Goal: Task Accomplishment & Management: Use online tool/utility

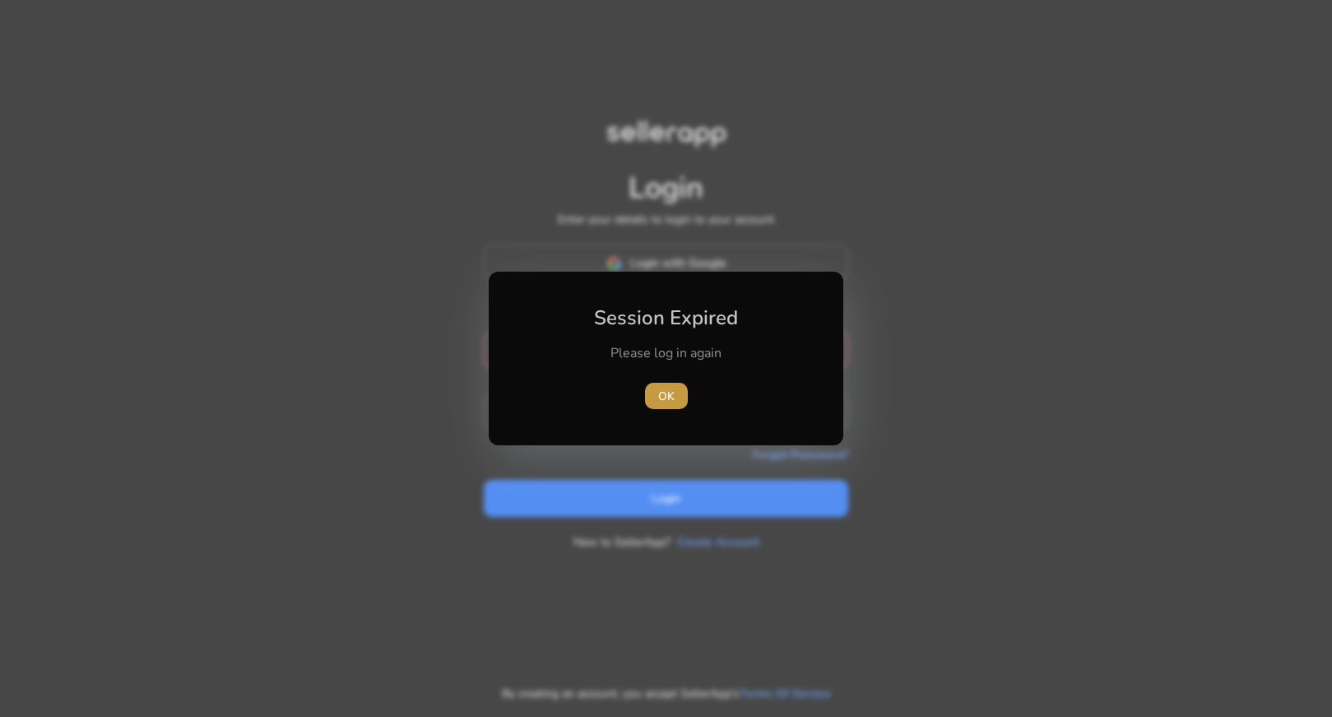
type input "**********"
click at [667, 388] on span "OK" at bounding box center [666, 396] width 16 height 17
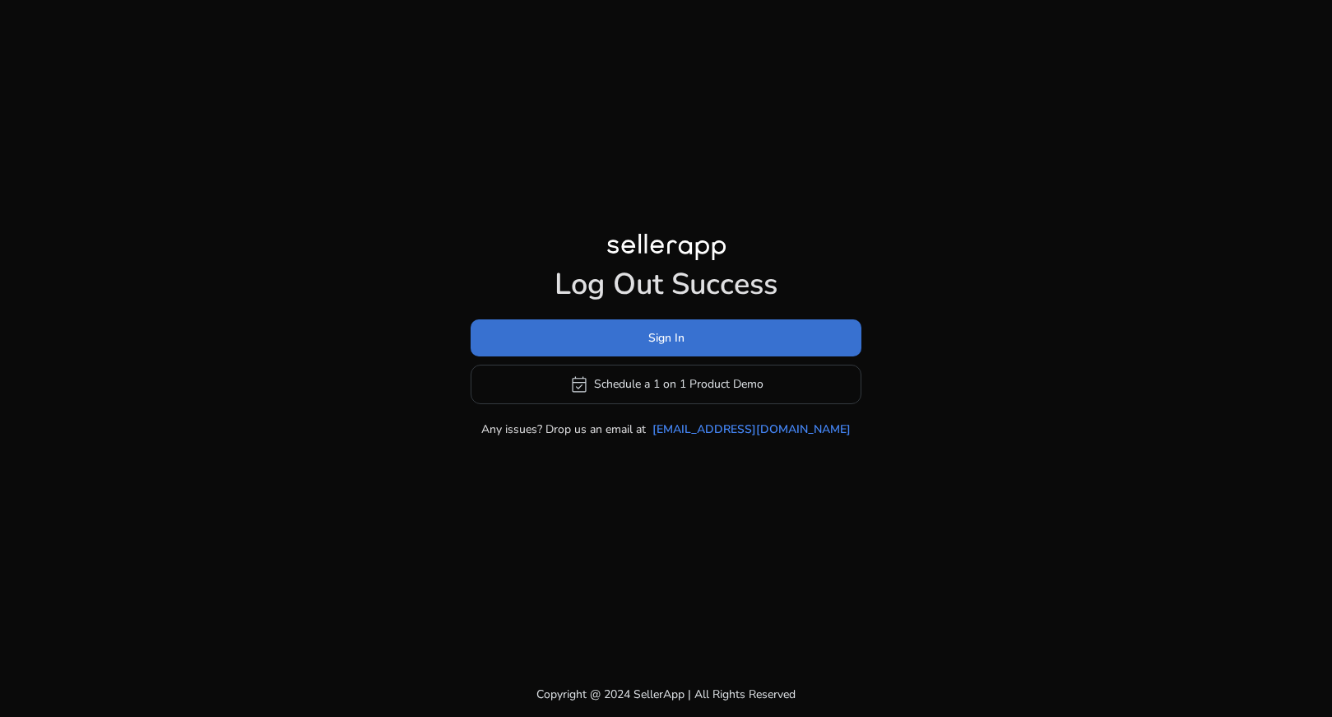
click at [694, 342] on span at bounding box center [666, 338] width 391 height 40
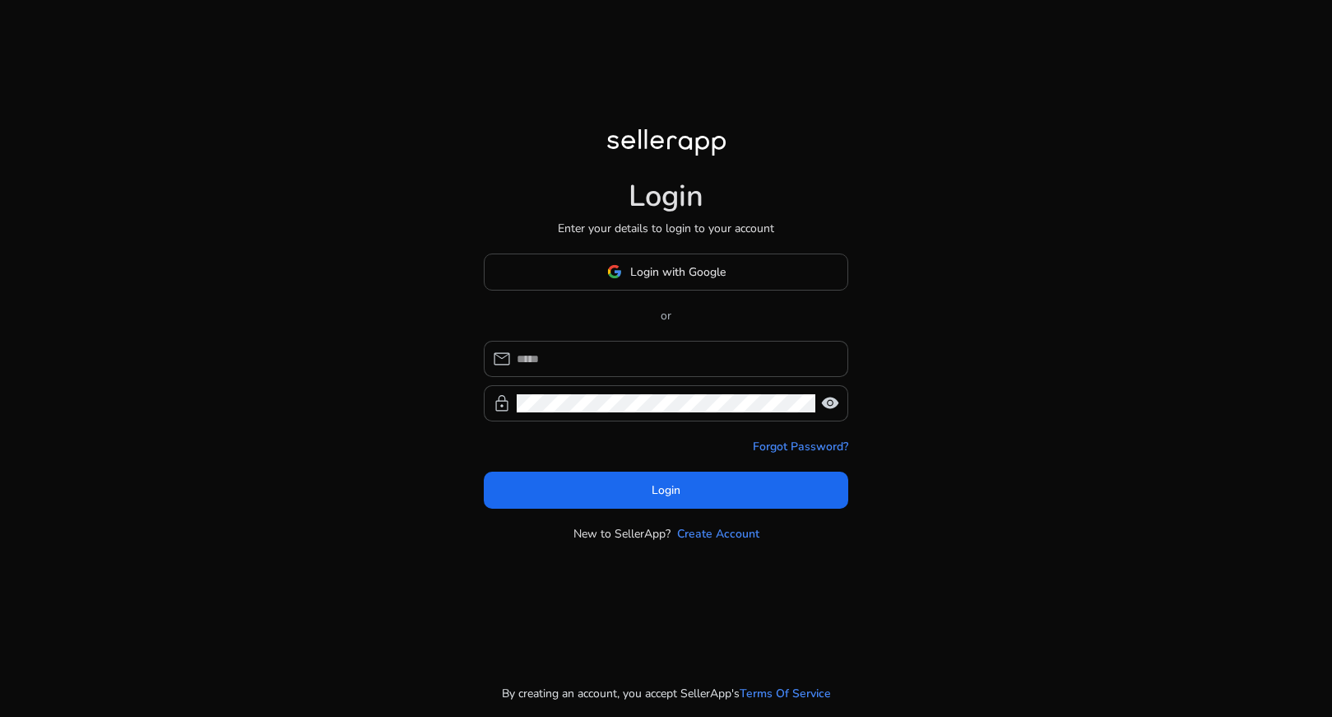
type input "**********"
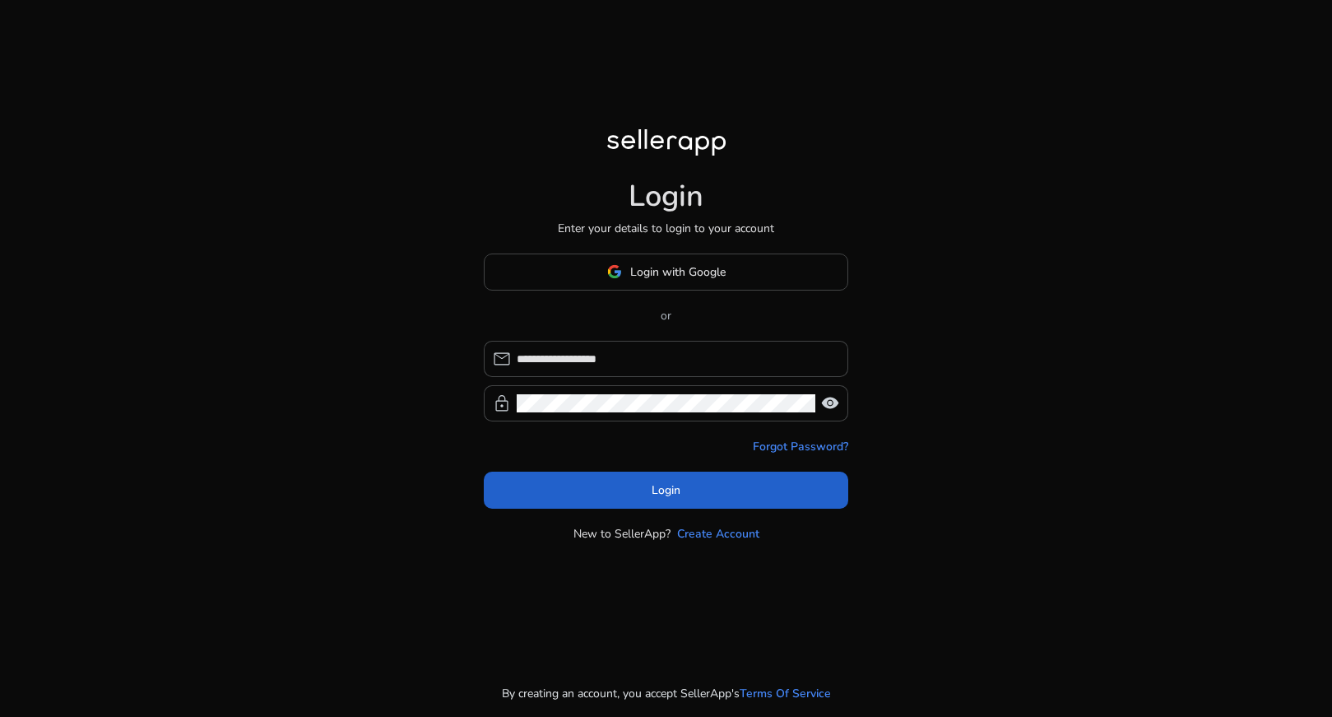
click at [602, 500] on span at bounding box center [666, 490] width 365 height 40
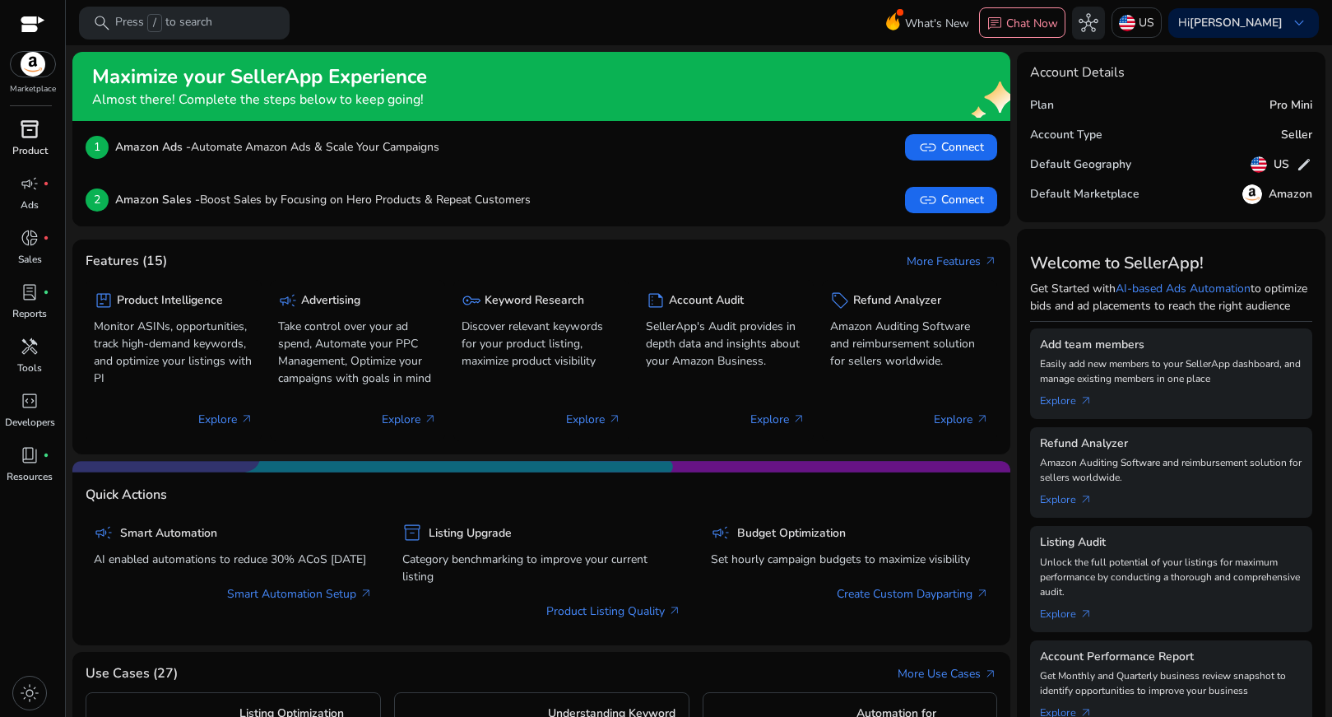
click at [16, 150] on p "Product" at bounding box center [29, 150] width 35 height 15
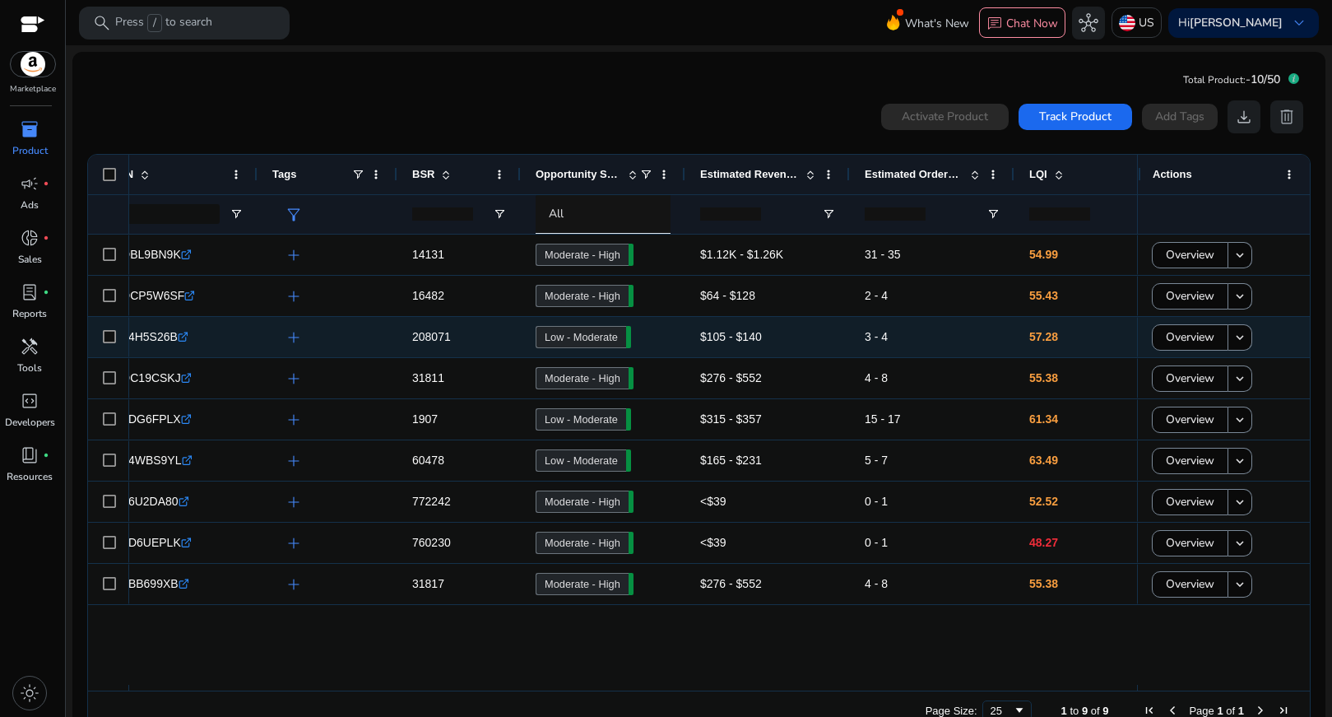
scroll to position [0, 413]
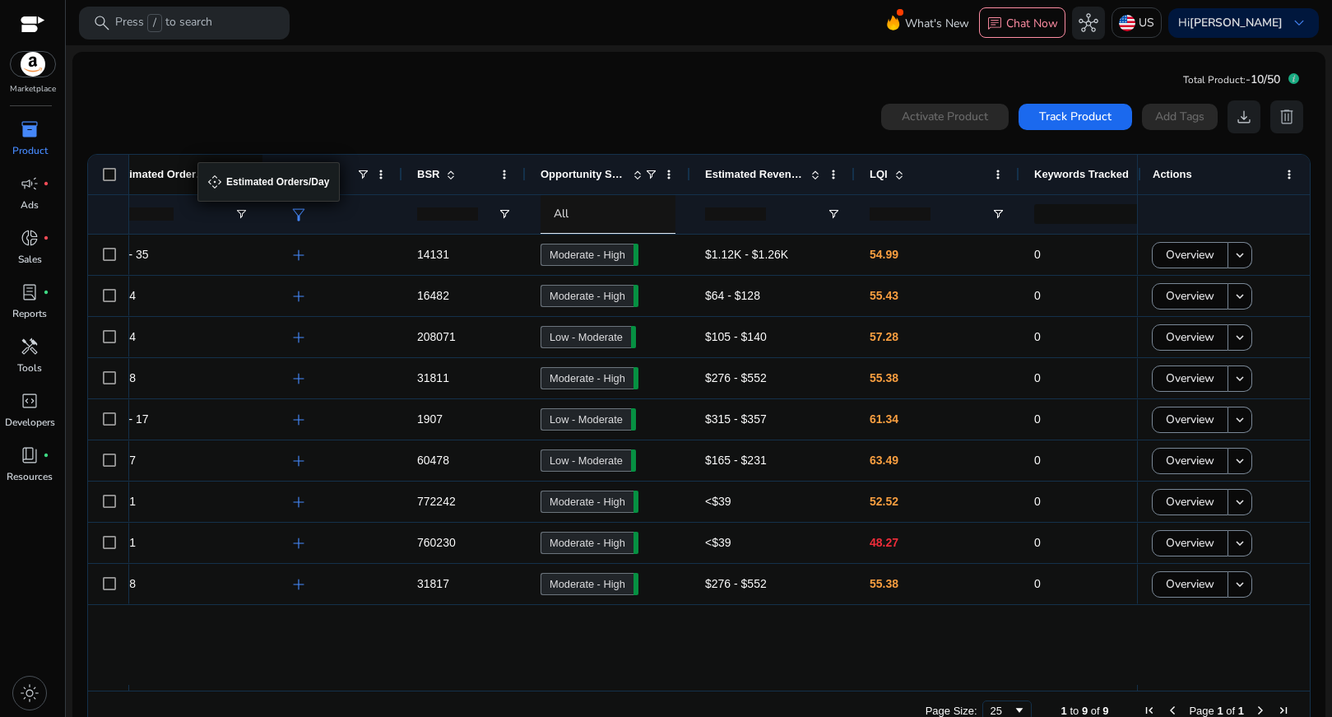
drag, startPoint x: 736, startPoint y: 171, endPoint x: 206, endPoint y: 172, distance: 530.0
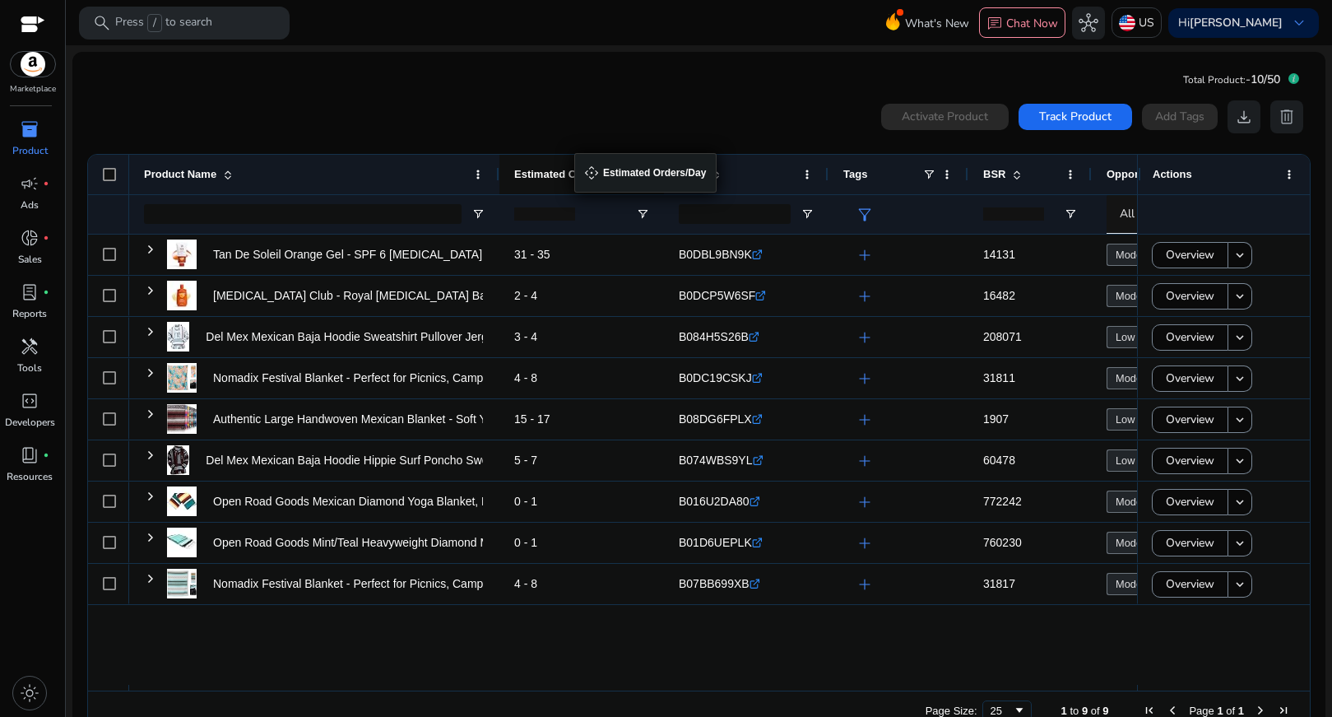
drag, startPoint x: 710, startPoint y: 170, endPoint x: 576, endPoint y: 165, distance: 134.3
click at [576, 165] on div "Estimated Orders/Day" at bounding box center [572, 174] width 117 height 31
click at [1046, 109] on span "Track Product" at bounding box center [1075, 116] width 72 height 17
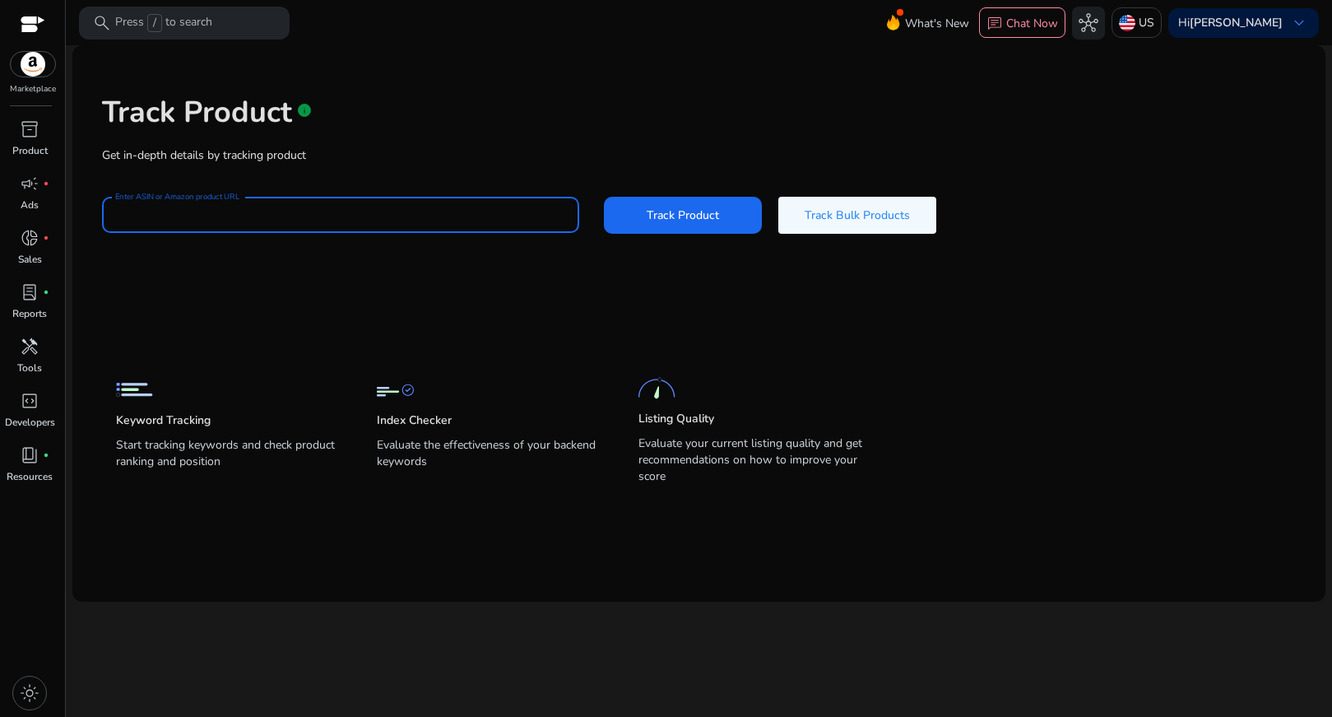
click at [302, 211] on input "Enter ASIN or Amazon product URL" at bounding box center [340, 215] width 451 height 18
paste input "**********"
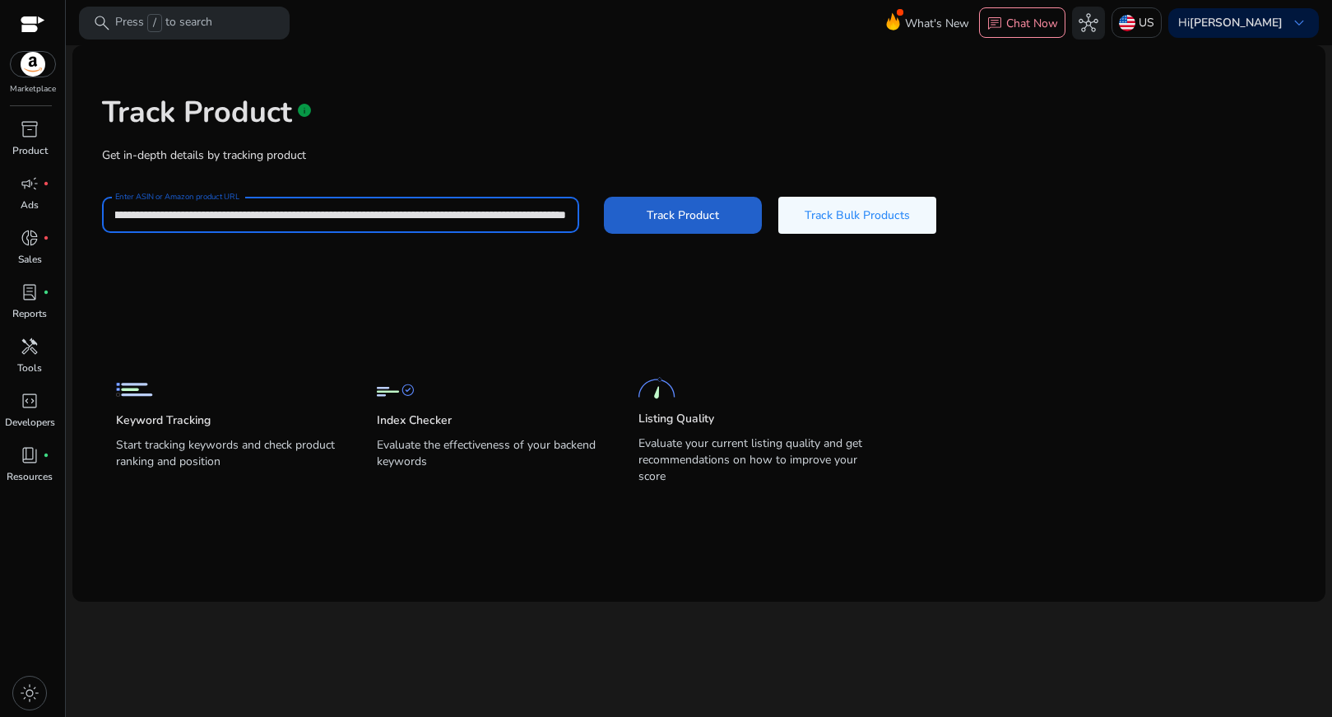
type input "**********"
click at [706, 212] on span "Track Product" at bounding box center [683, 215] width 72 height 17
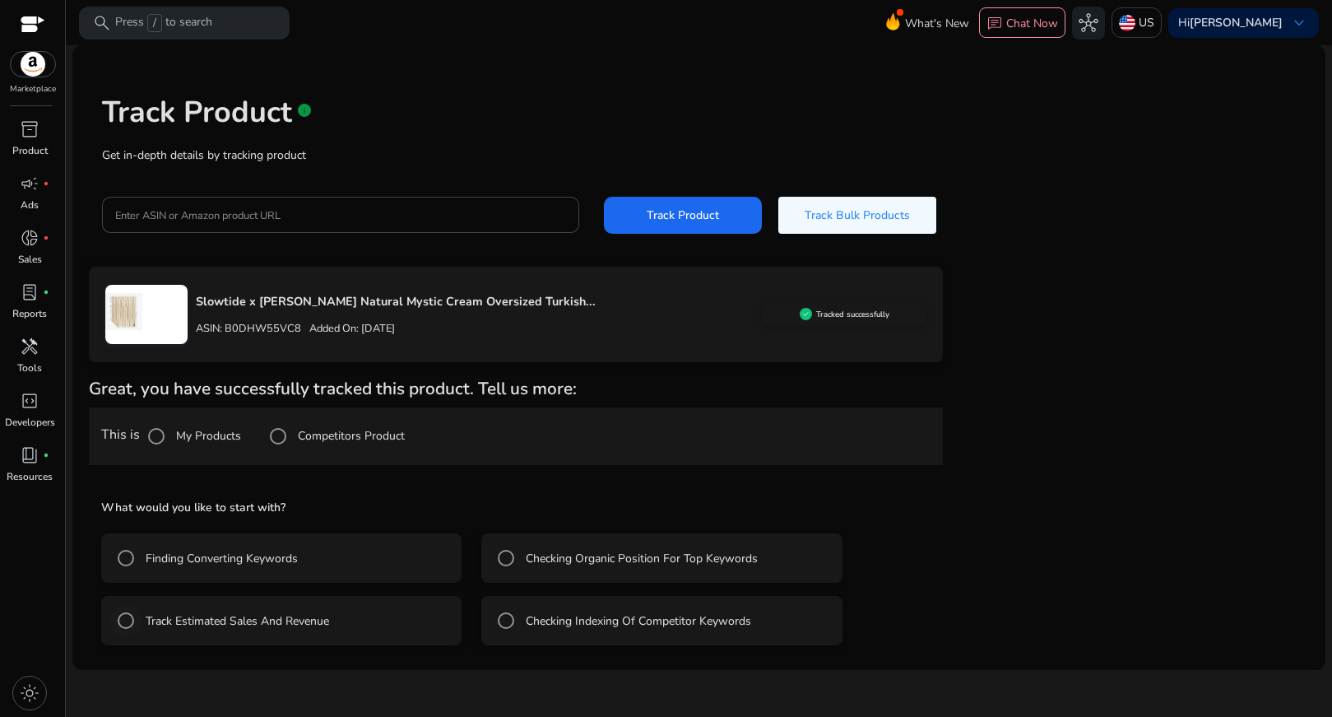
click at [290, 622] on label "Track Estimated Sales And Revenue" at bounding box center [235, 620] width 187 height 17
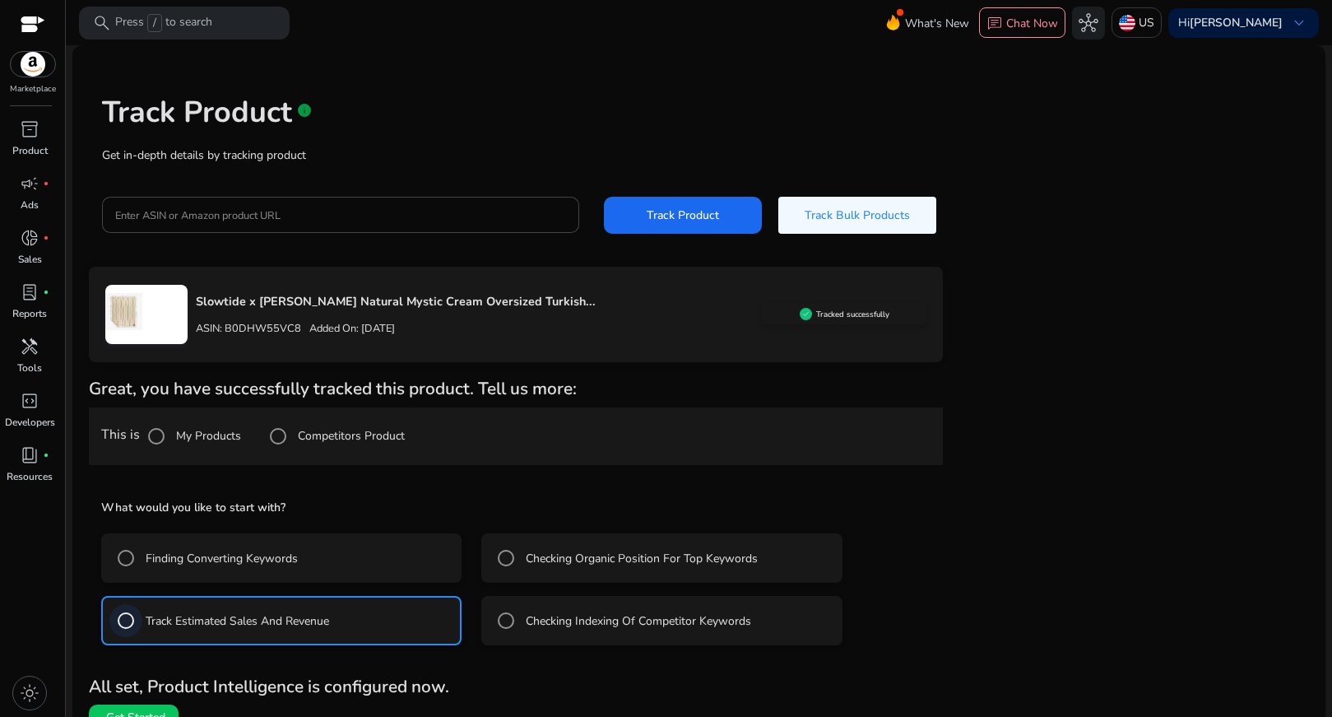
scroll to position [26, 0]
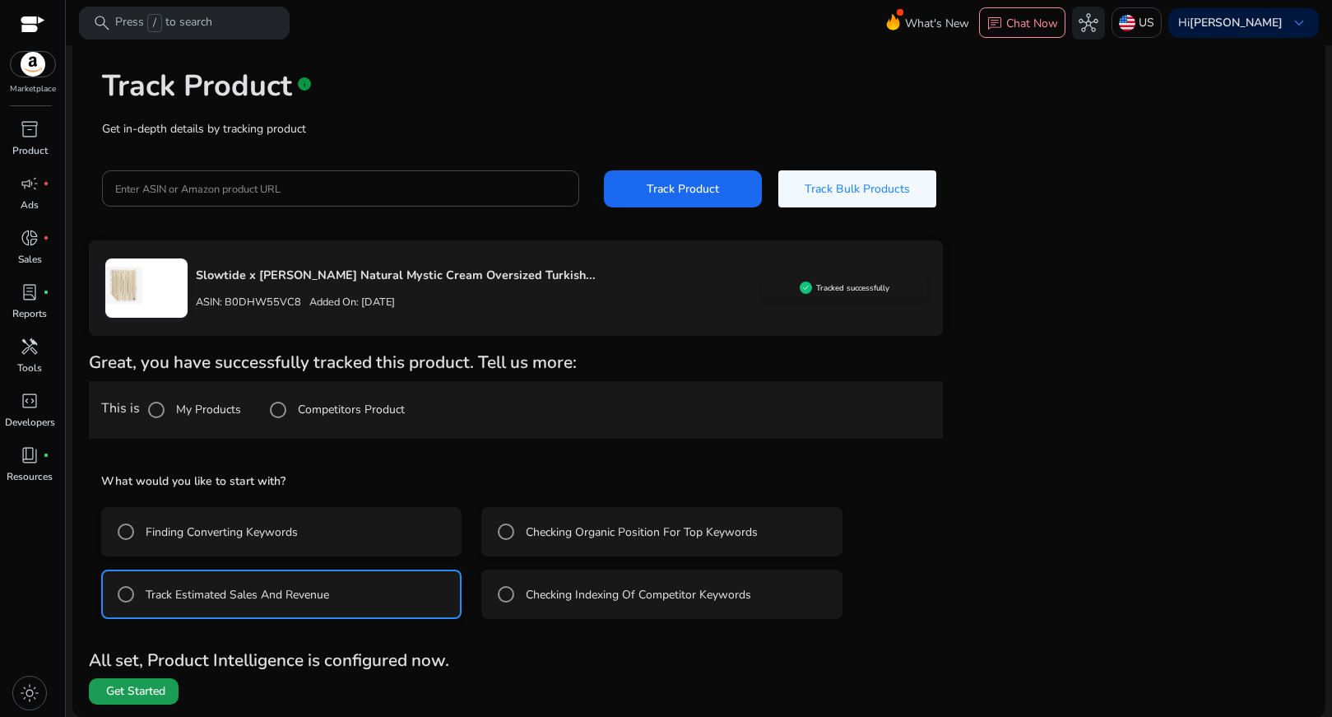
click at [150, 689] on span "Get Started" at bounding box center [135, 691] width 59 height 16
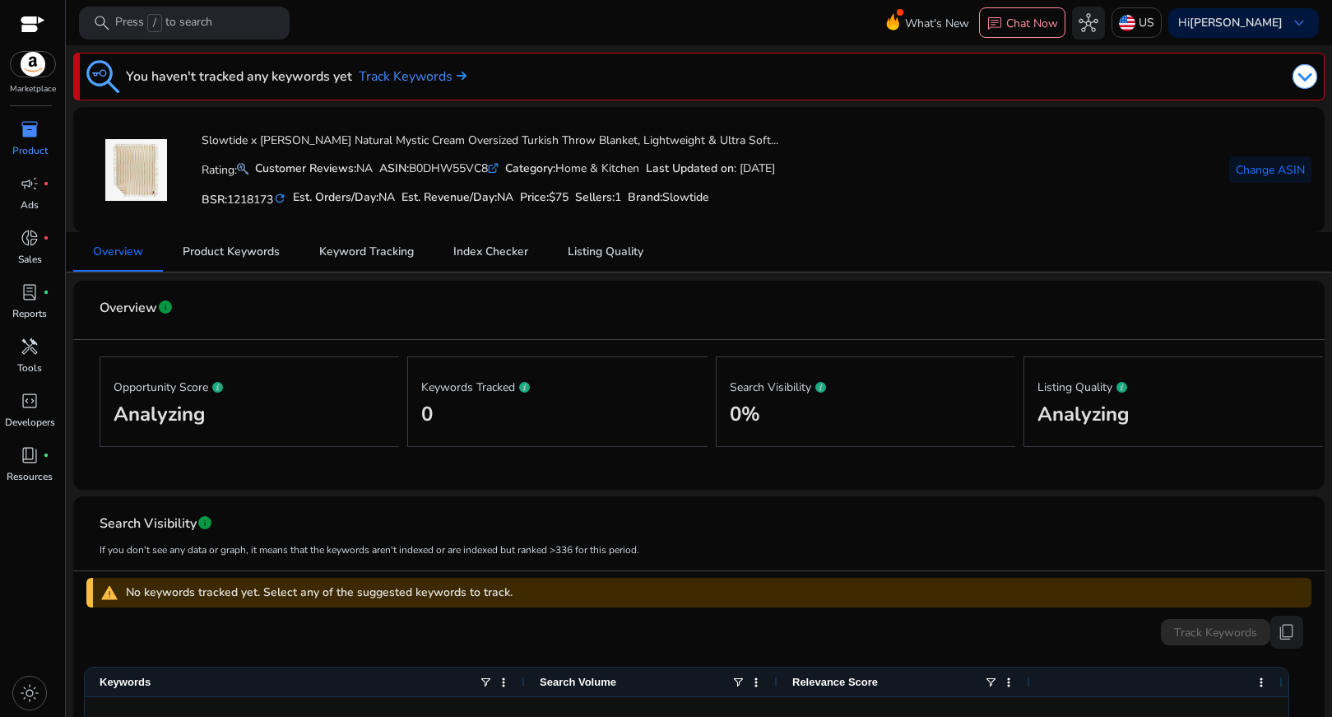
click at [44, 132] on div "inventory_2" at bounding box center [30, 129] width 46 height 26
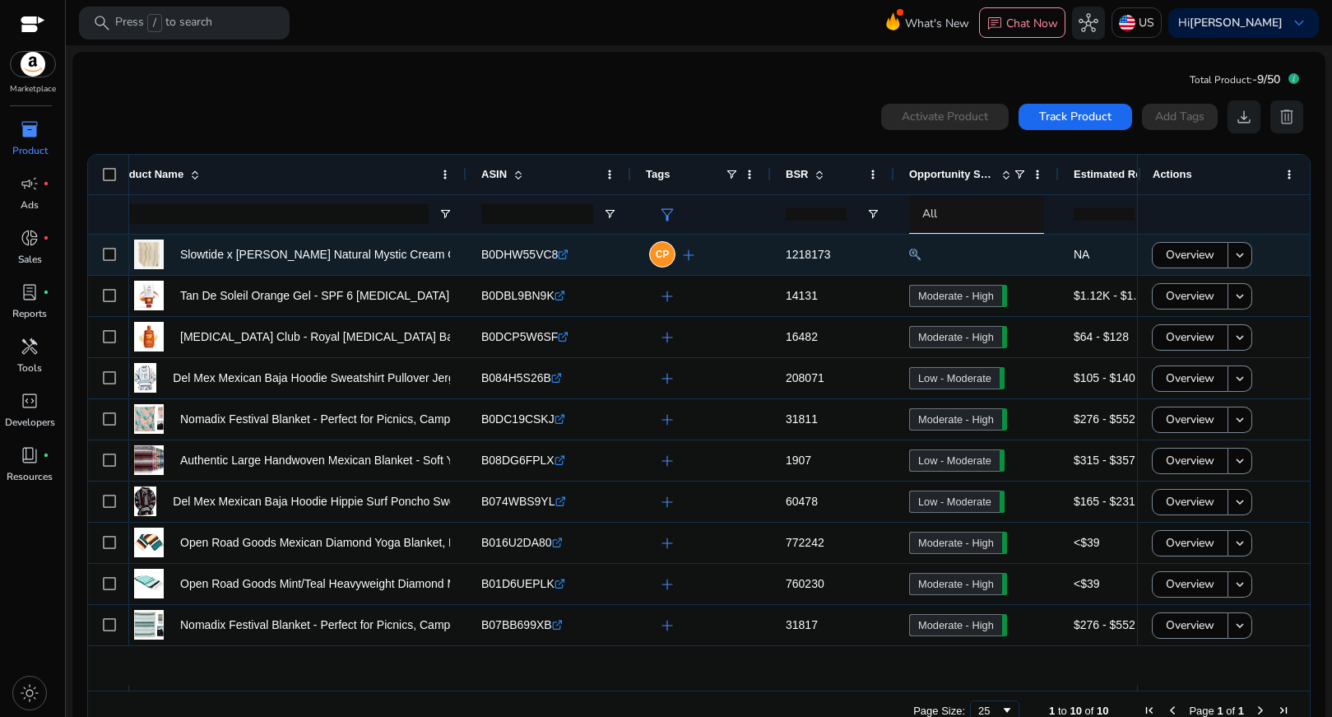
scroll to position [0, 198]
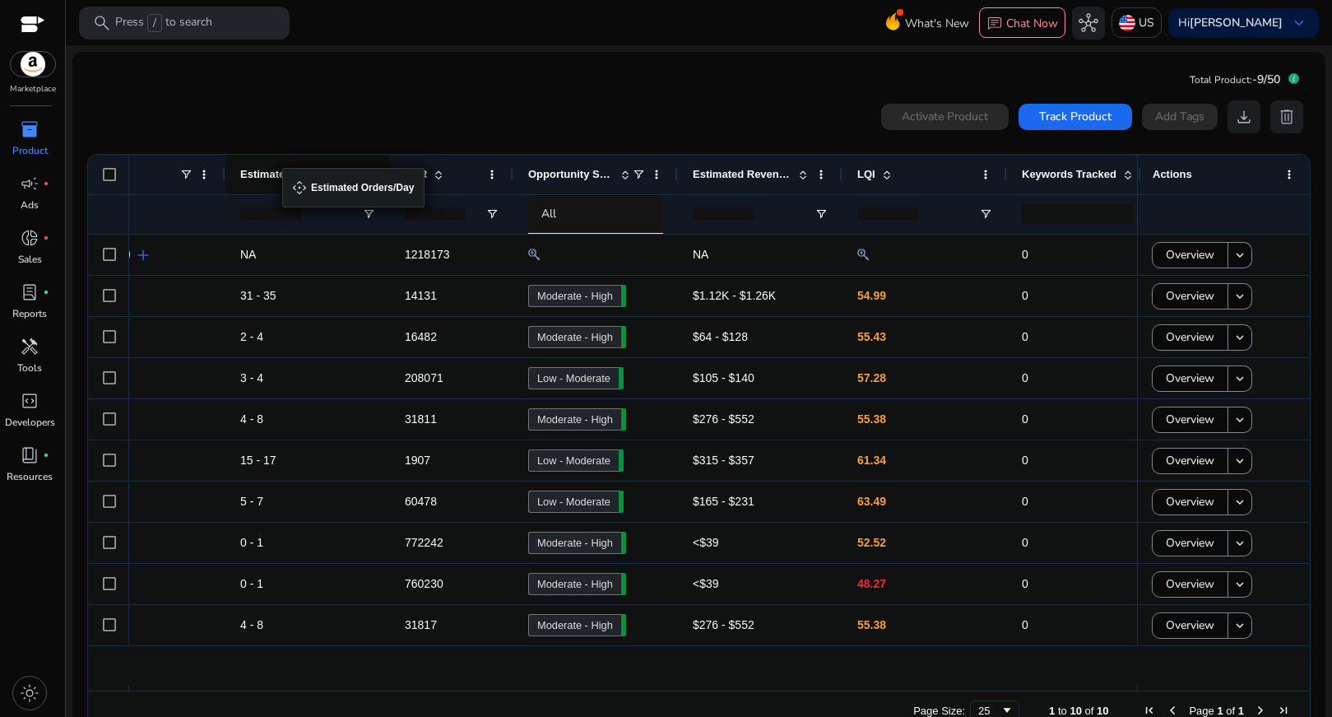
drag, startPoint x: 760, startPoint y: 176, endPoint x: 291, endPoint y: 178, distance: 469.9
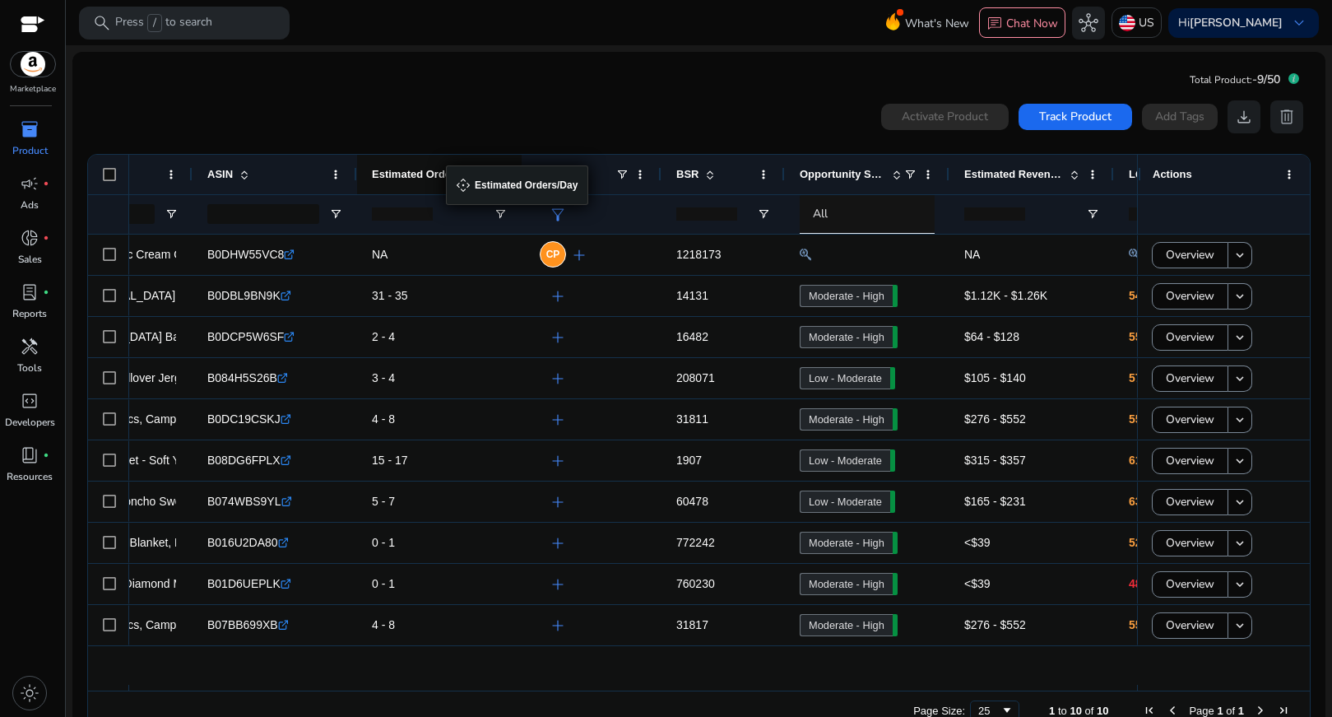
drag, startPoint x: 575, startPoint y: 175, endPoint x: 454, endPoint y: 175, distance: 121.0
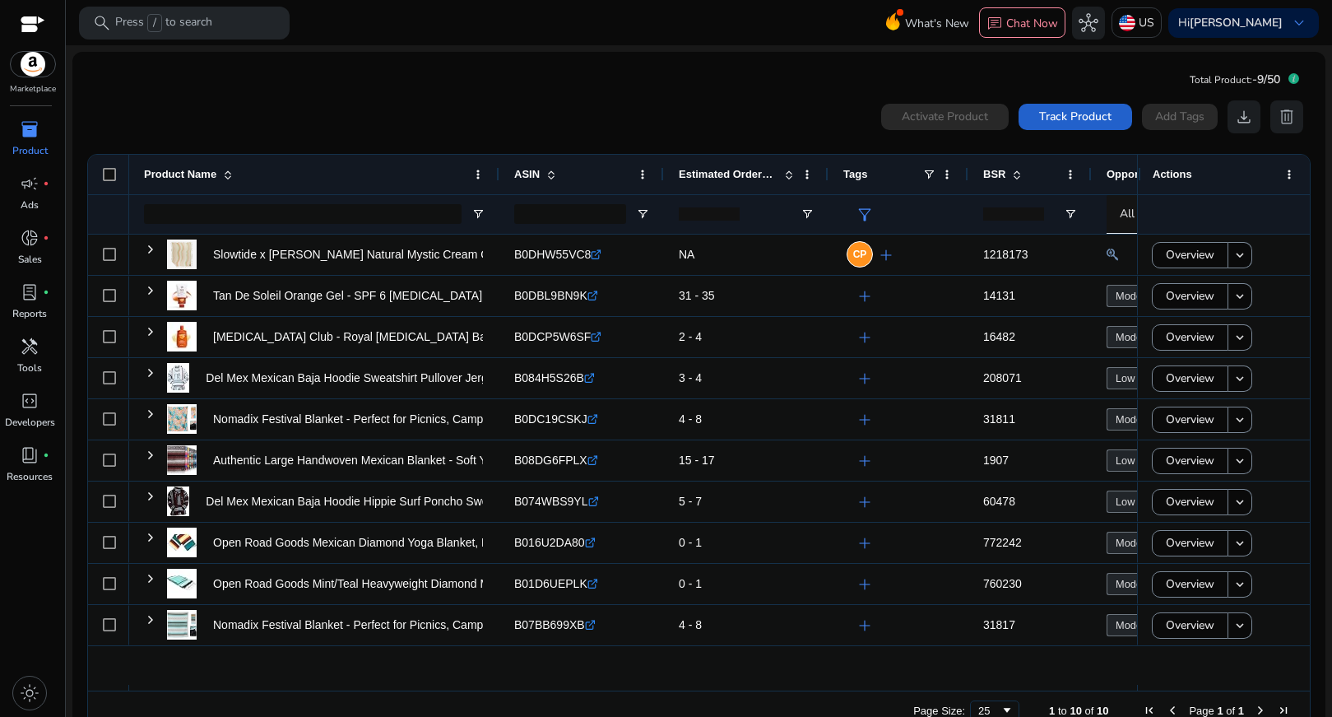
click at [1057, 114] on span "Track Product" at bounding box center [1075, 116] width 72 height 17
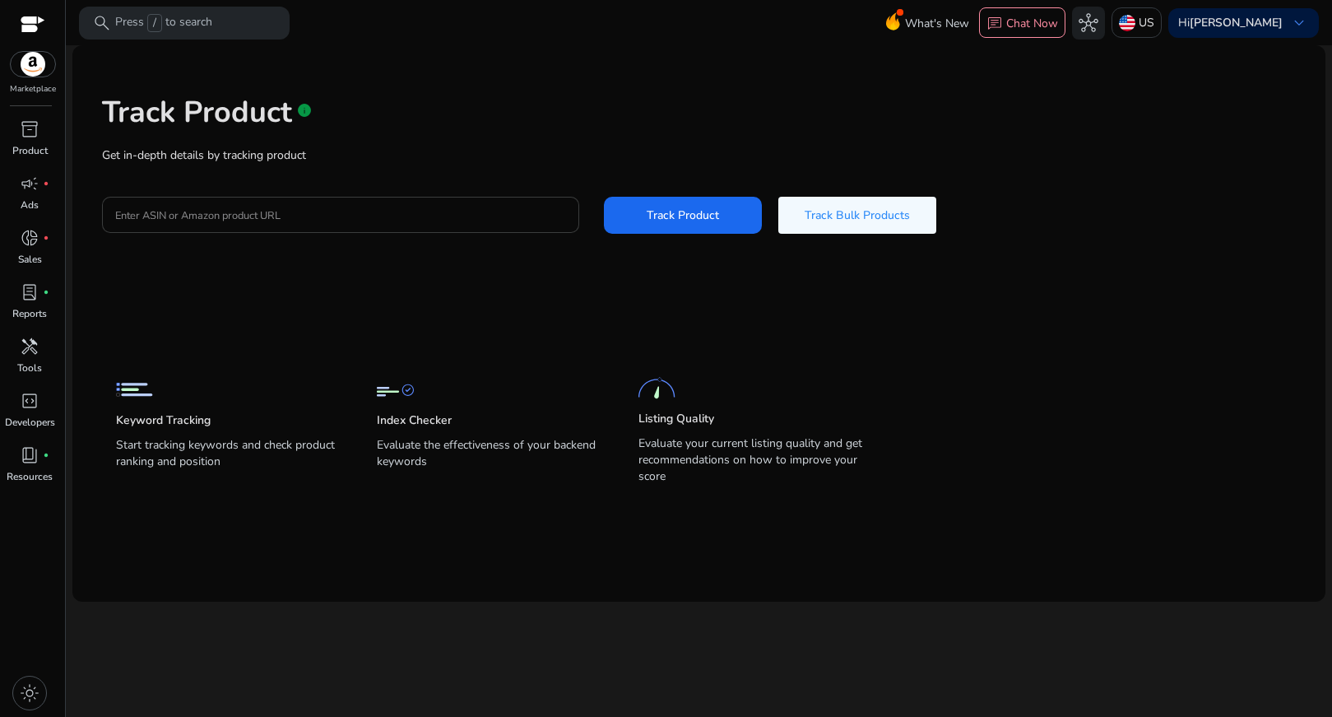
click at [438, 210] on input "Enter ASIN or Amazon product URL" at bounding box center [340, 215] width 451 height 18
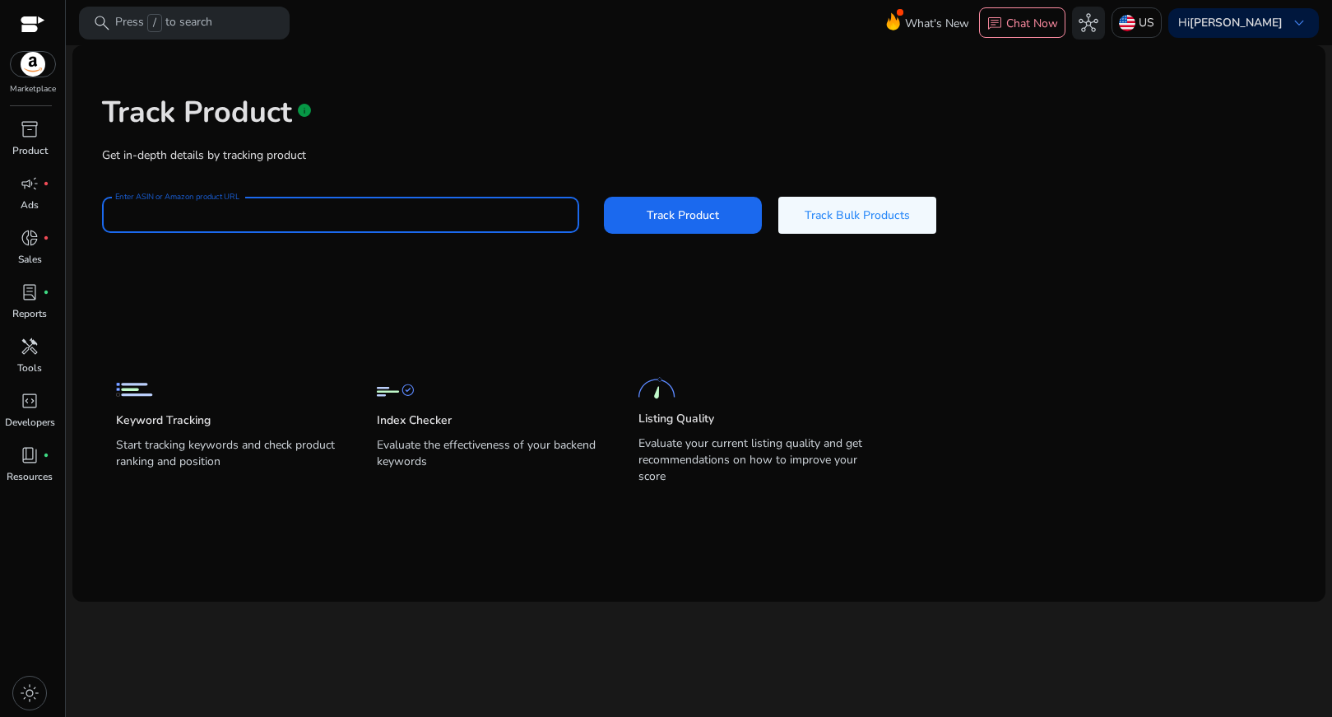
paste input "**********"
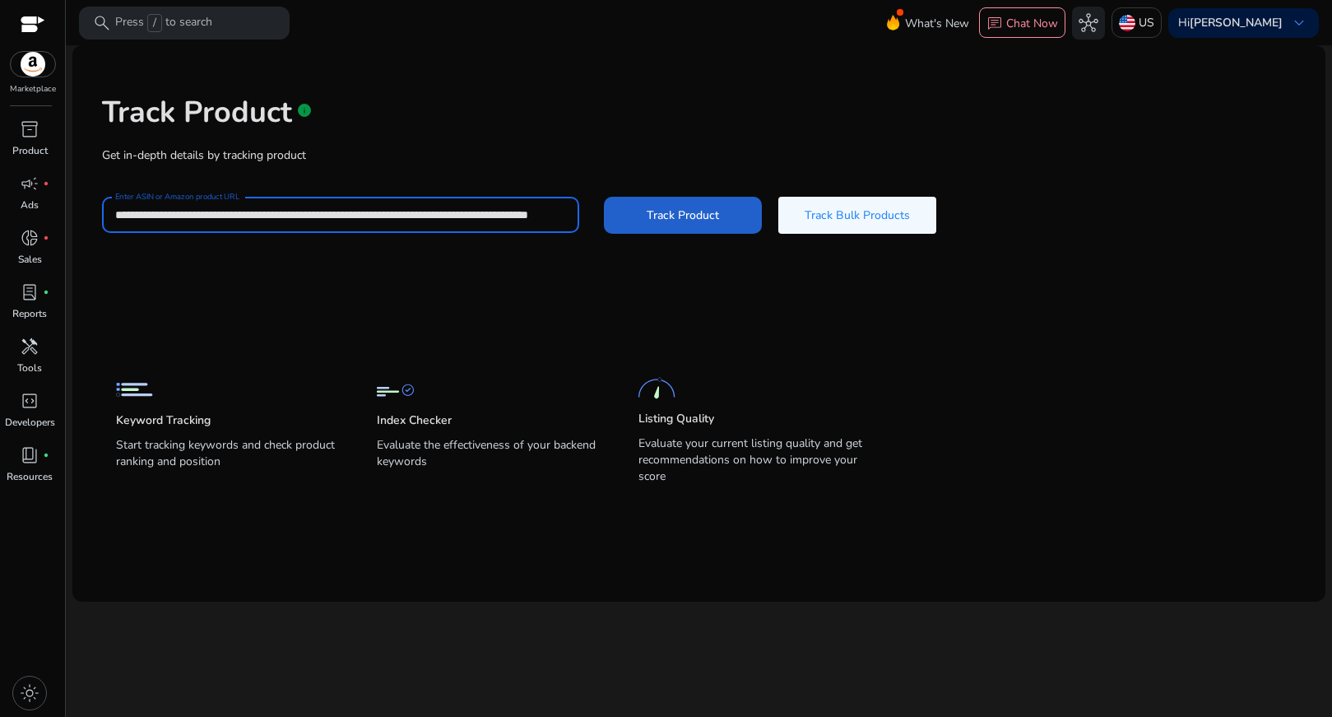
type input "**********"
click at [711, 212] on span "Track Product" at bounding box center [683, 215] width 72 height 17
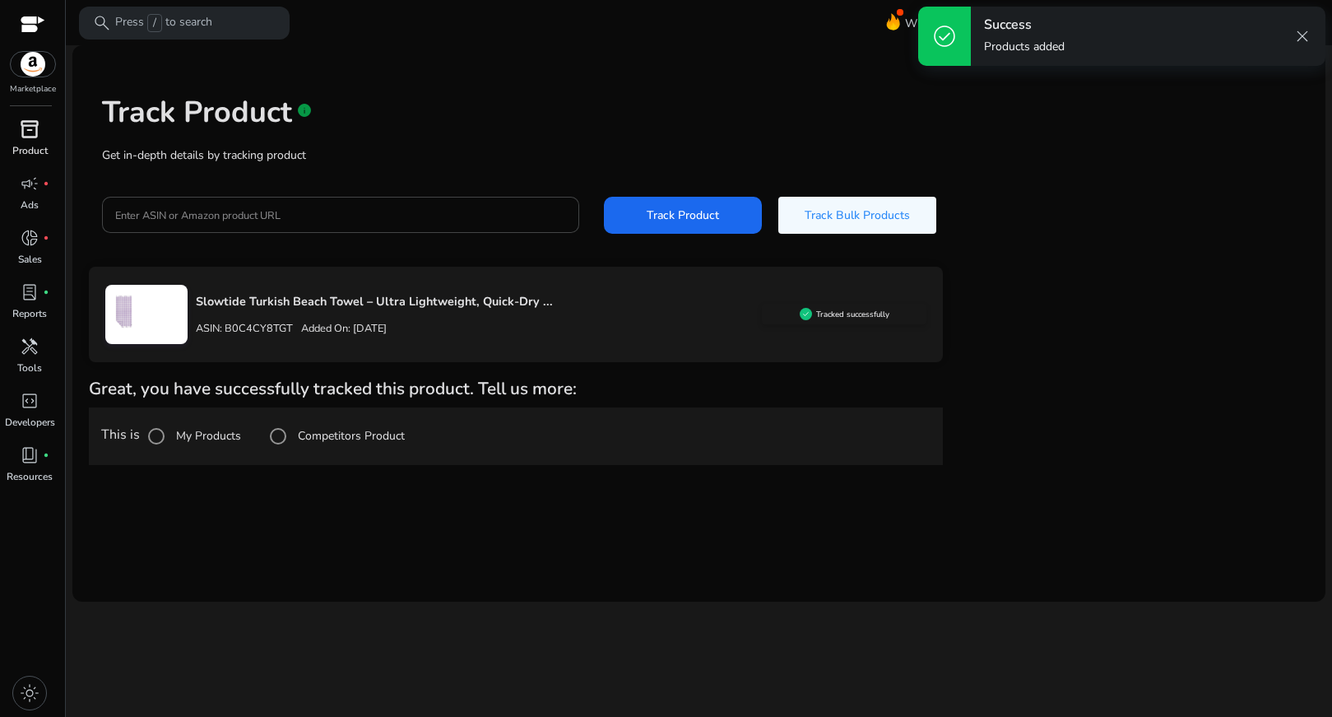
click at [37, 151] on p "Product" at bounding box center [29, 150] width 35 height 15
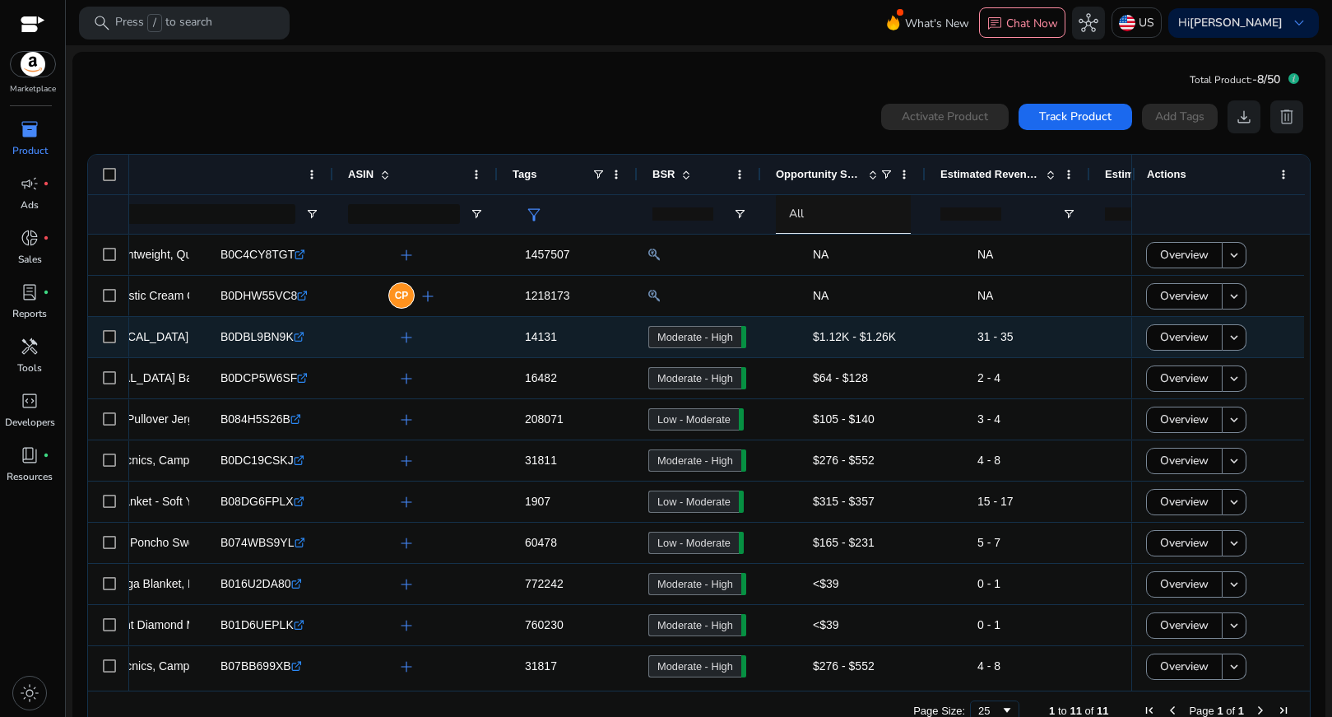
scroll to position [0, 294]
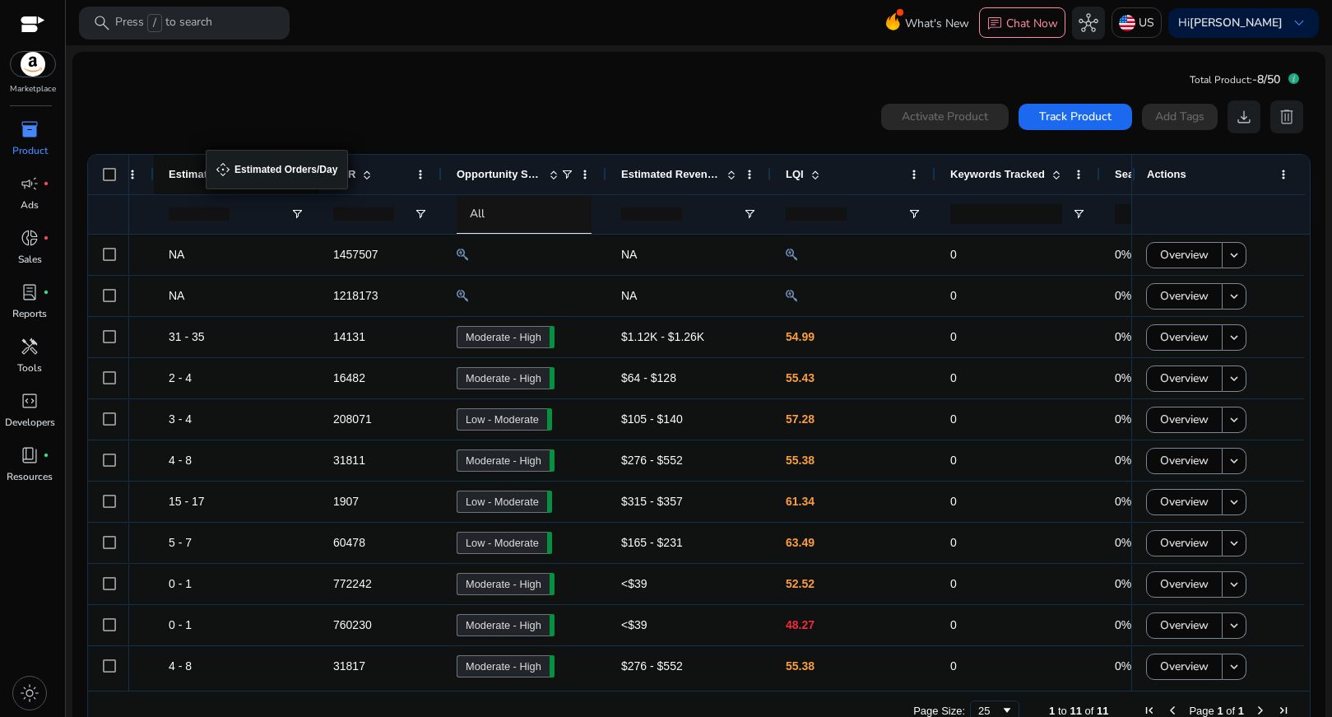
drag, startPoint x: 657, startPoint y: 174, endPoint x: 214, endPoint y: 160, distance: 443.0
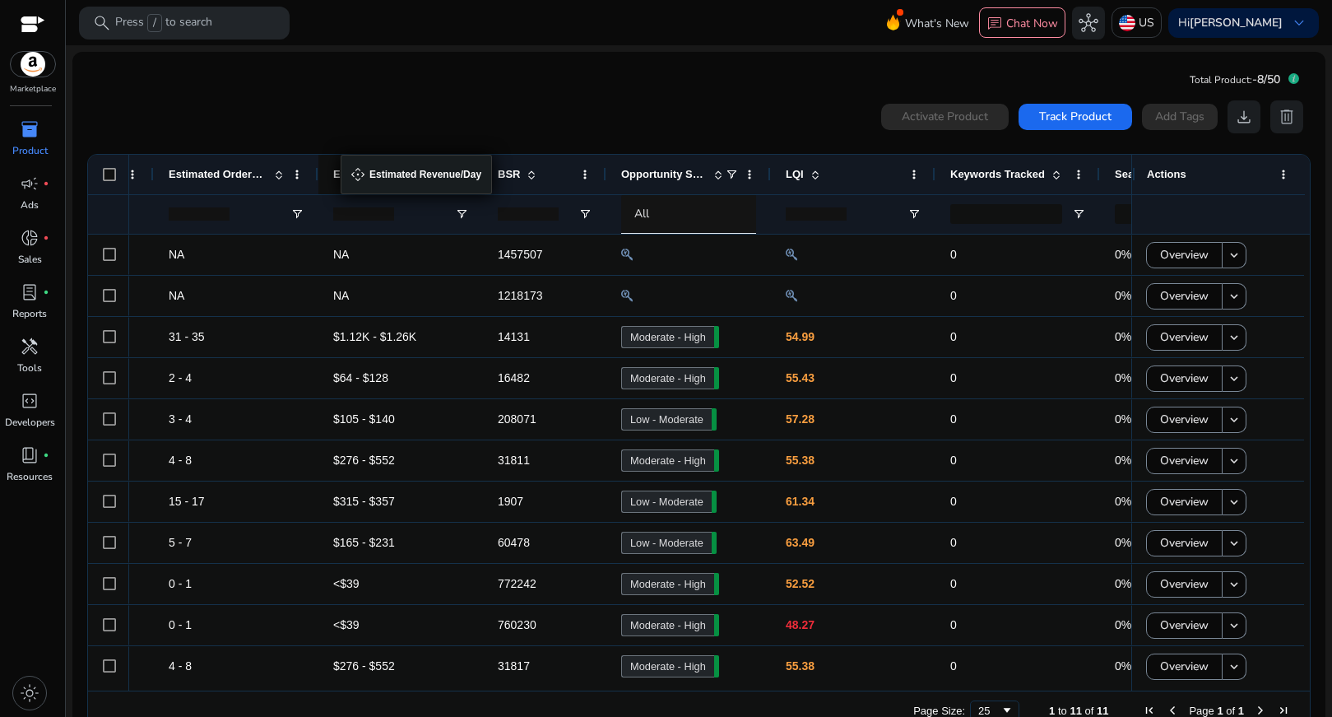
drag, startPoint x: 691, startPoint y: 166, endPoint x: 349, endPoint y: 165, distance: 342.4
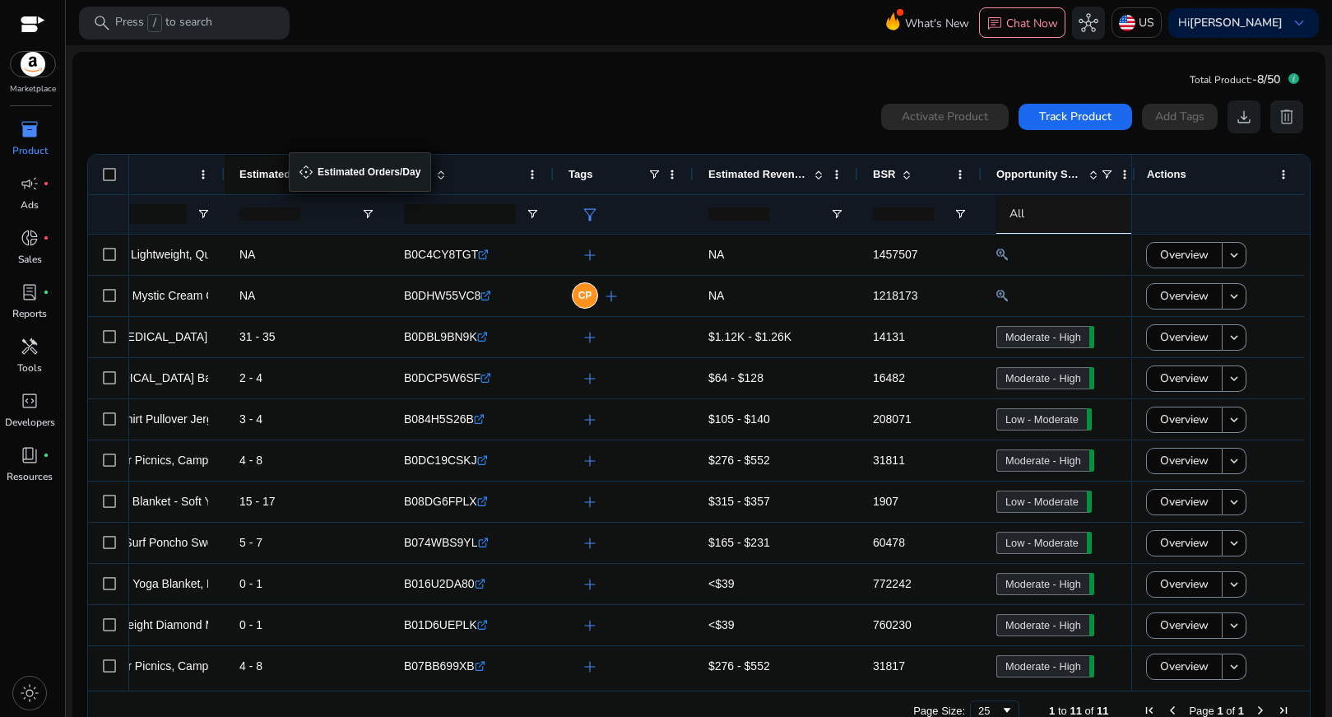
drag, startPoint x: 576, startPoint y: 177, endPoint x: 296, endPoint y: 162, distance: 280.2
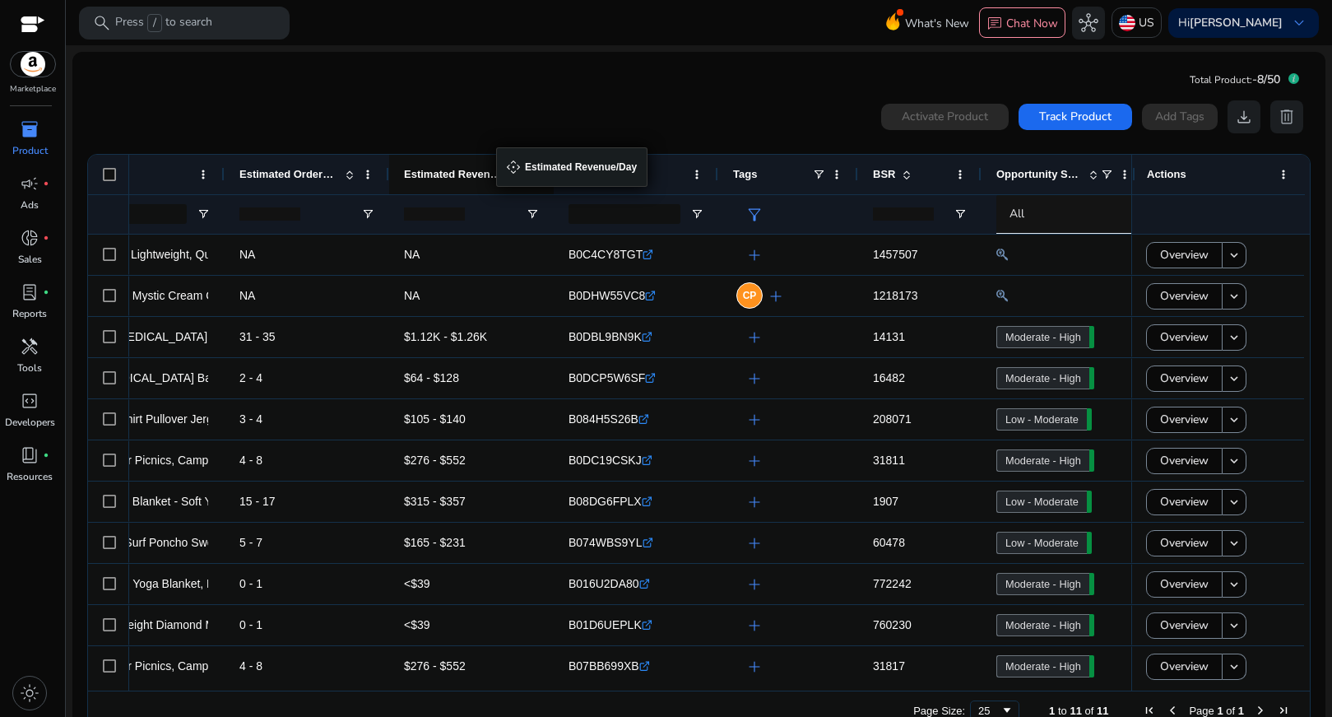
drag, startPoint x: 769, startPoint y: 164, endPoint x: 504, endPoint y: 157, distance: 265.1
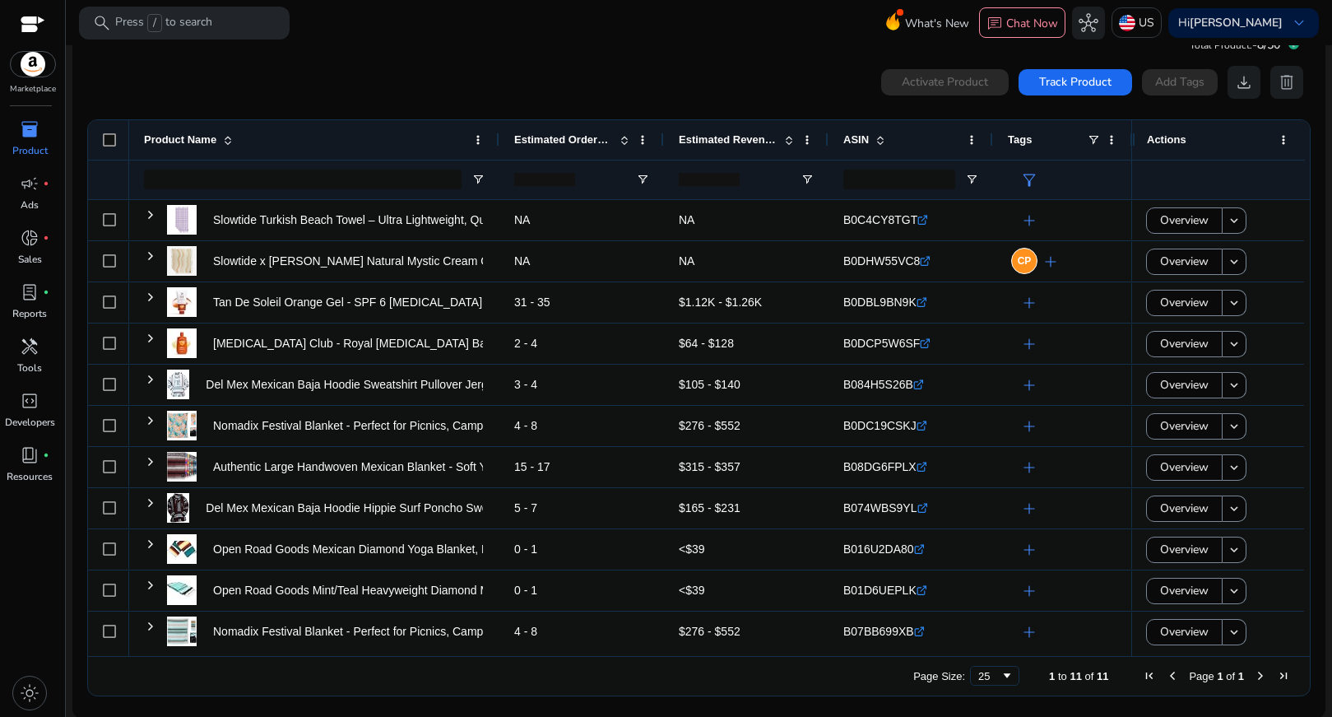
click at [750, 133] on span "Estimated Revenue/Day" at bounding box center [728, 139] width 99 height 12
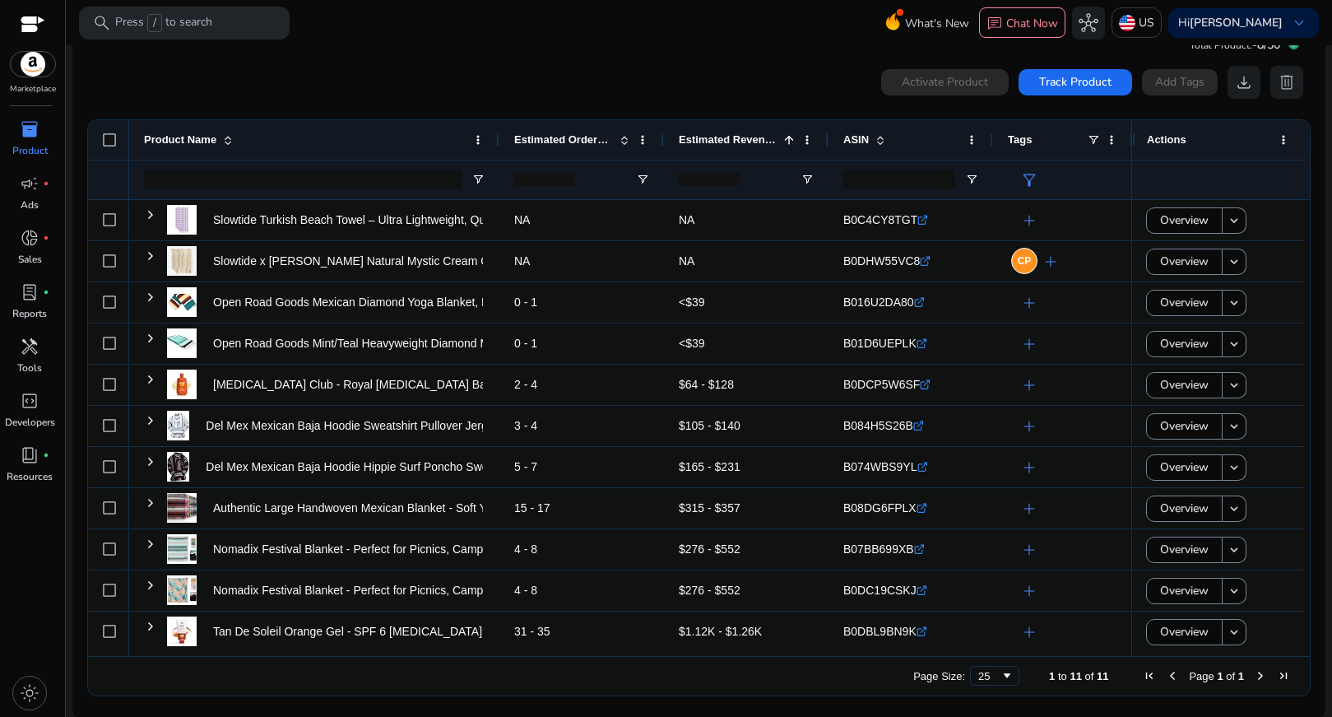
click at [750, 133] on span "Estimated Revenue/Day" at bounding box center [728, 139] width 99 height 12
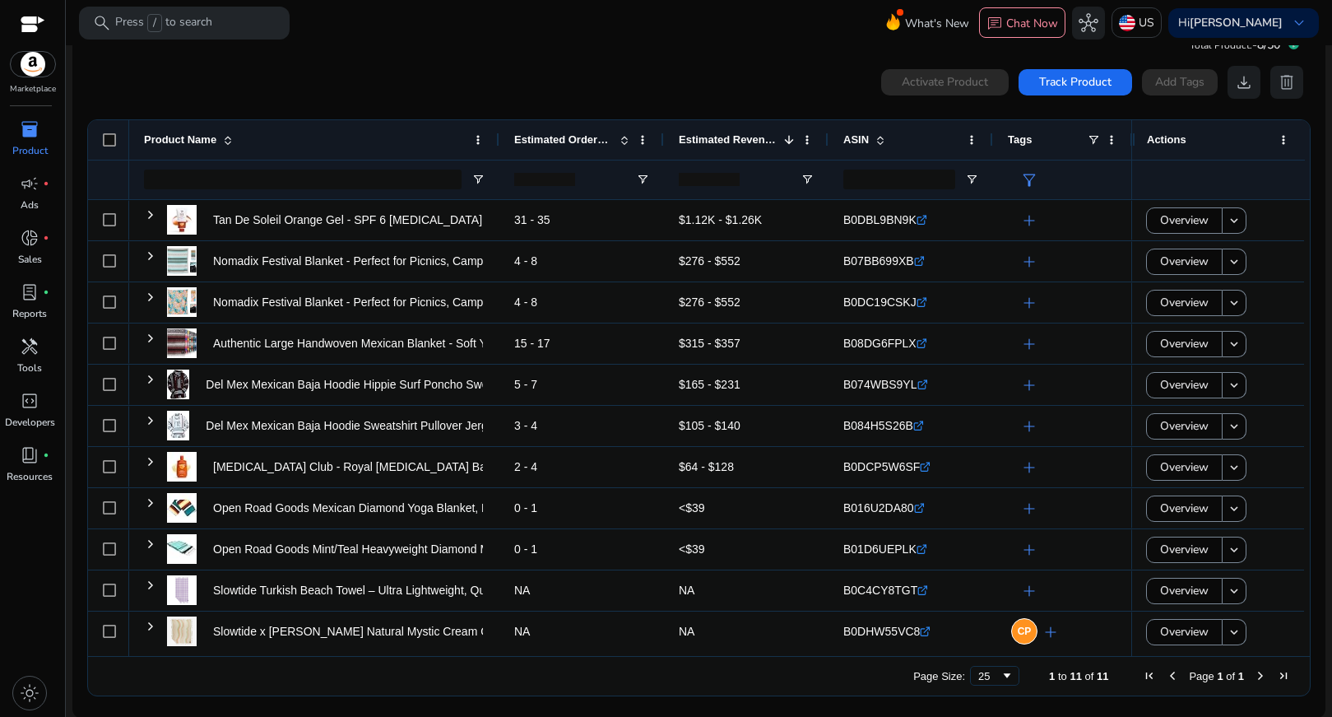
click at [561, 136] on span "Estimated Orders/Day" at bounding box center [563, 139] width 99 height 12
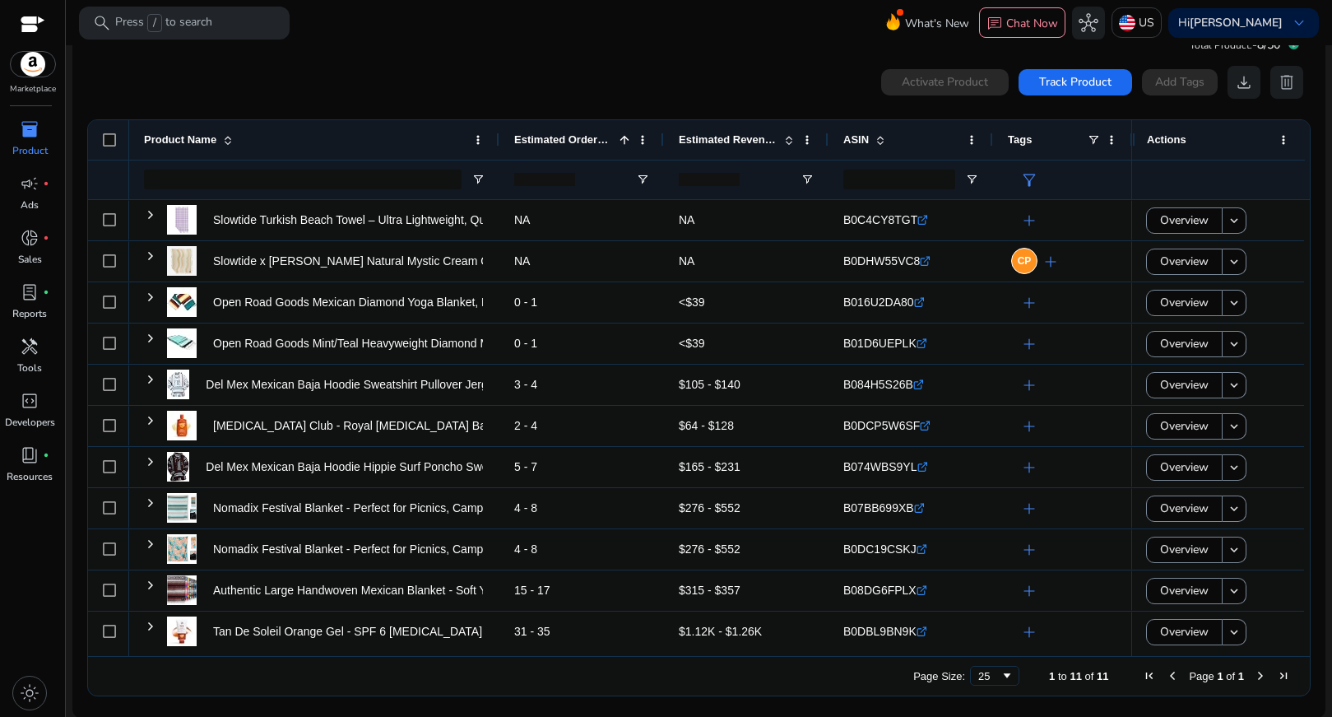
click at [561, 136] on span "Estimated Orders/Day" at bounding box center [563, 139] width 99 height 12
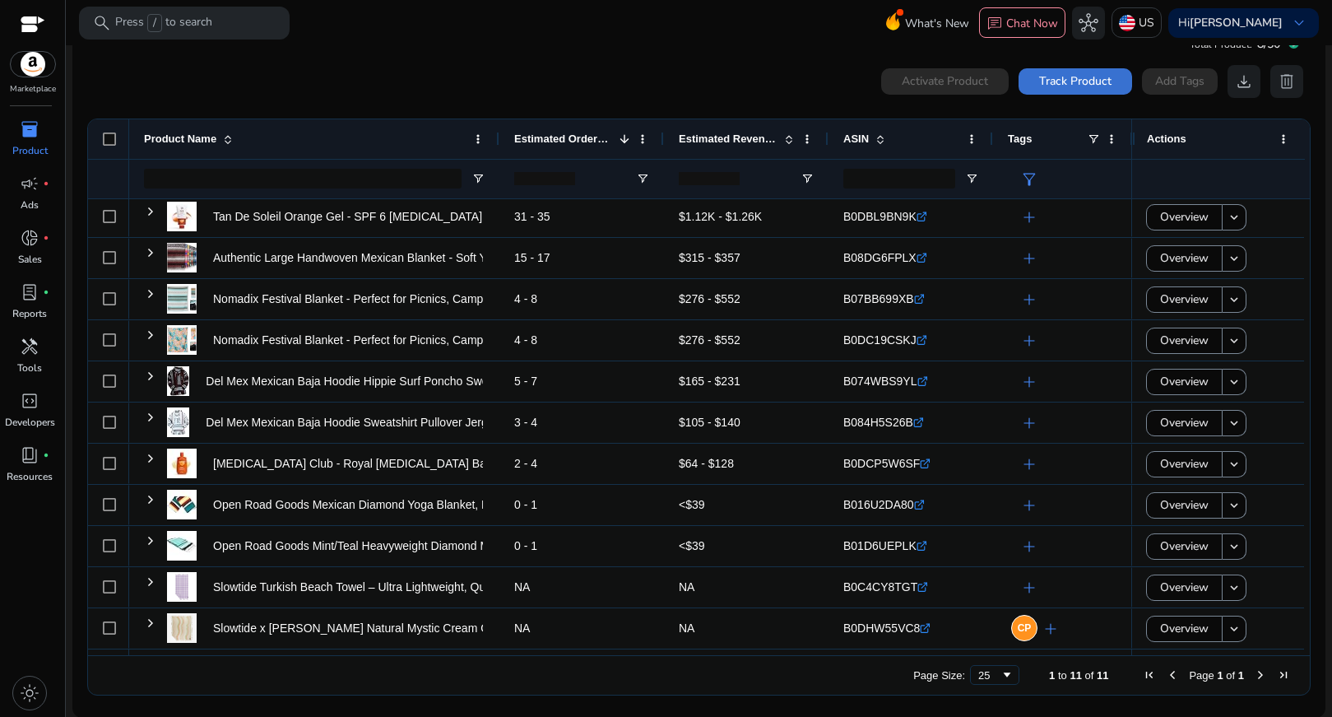
click at [1058, 83] on span "Track Product" at bounding box center [1075, 80] width 72 height 17
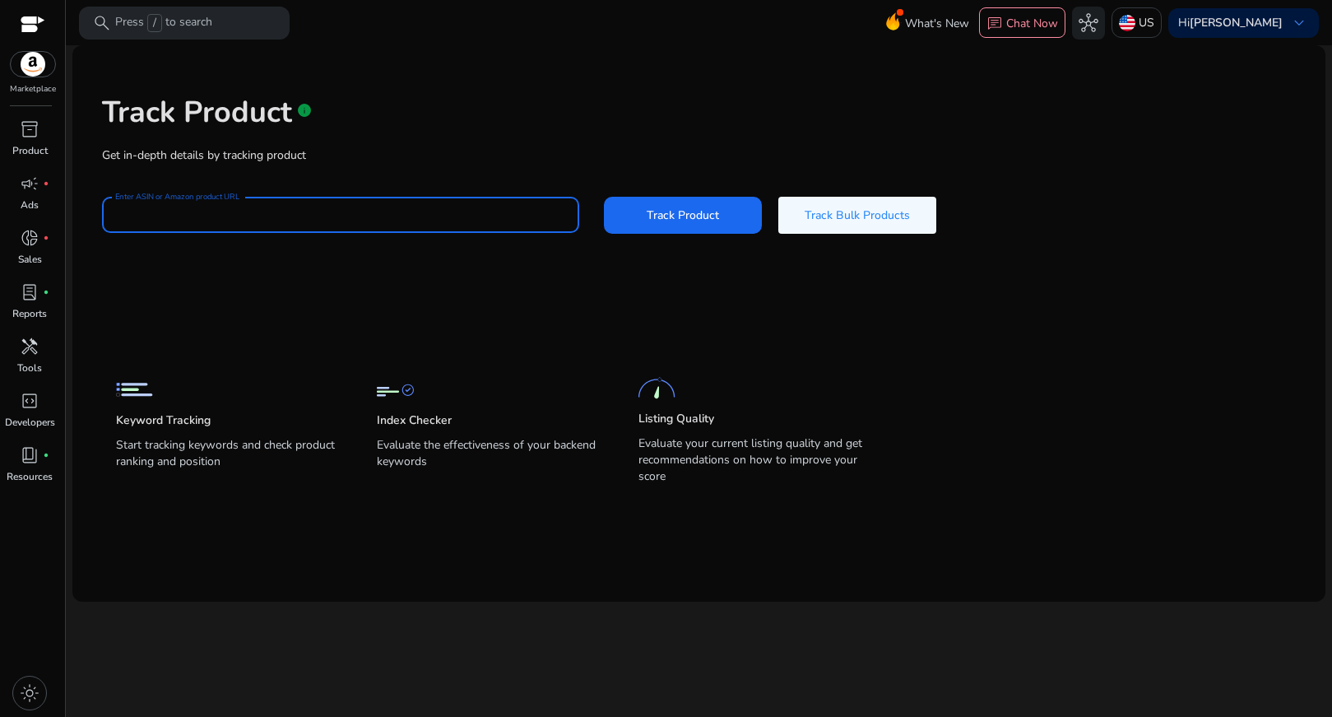
click at [435, 218] on input "Enter ASIN or Amazon product URL" at bounding box center [340, 215] width 451 height 18
paste input "**********"
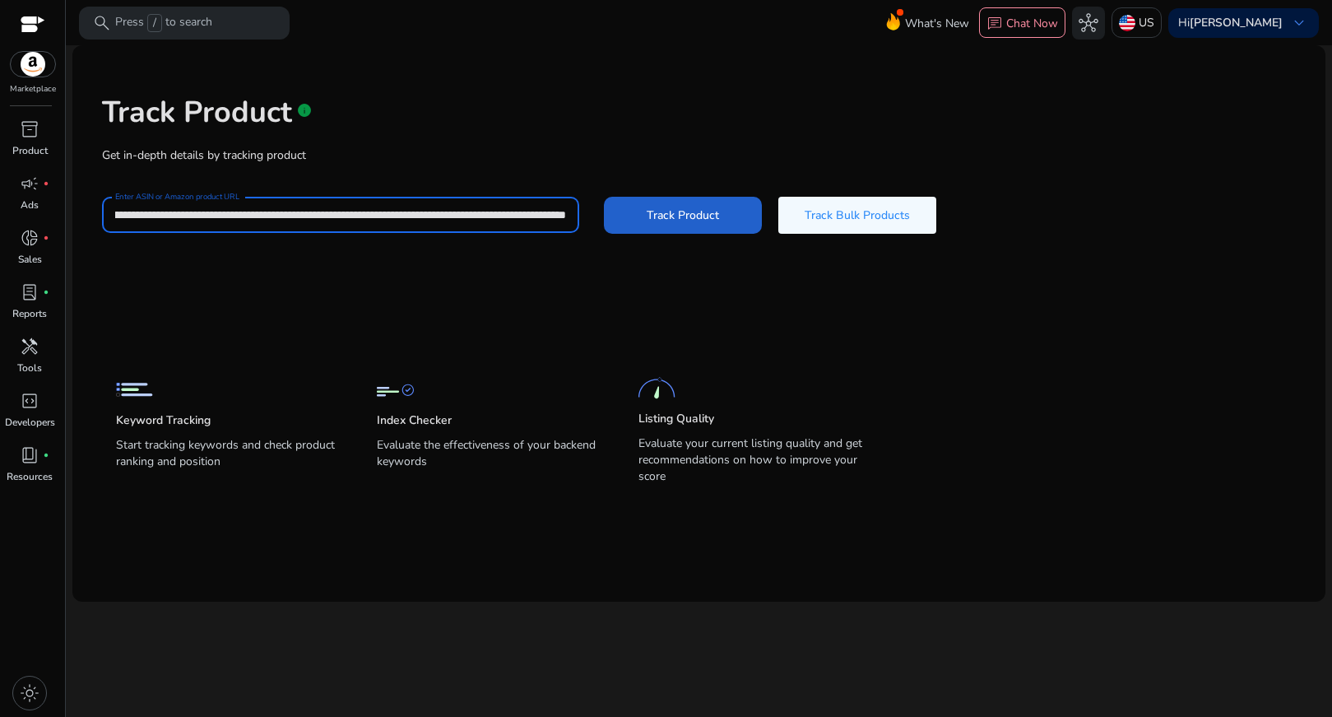
type input "**********"
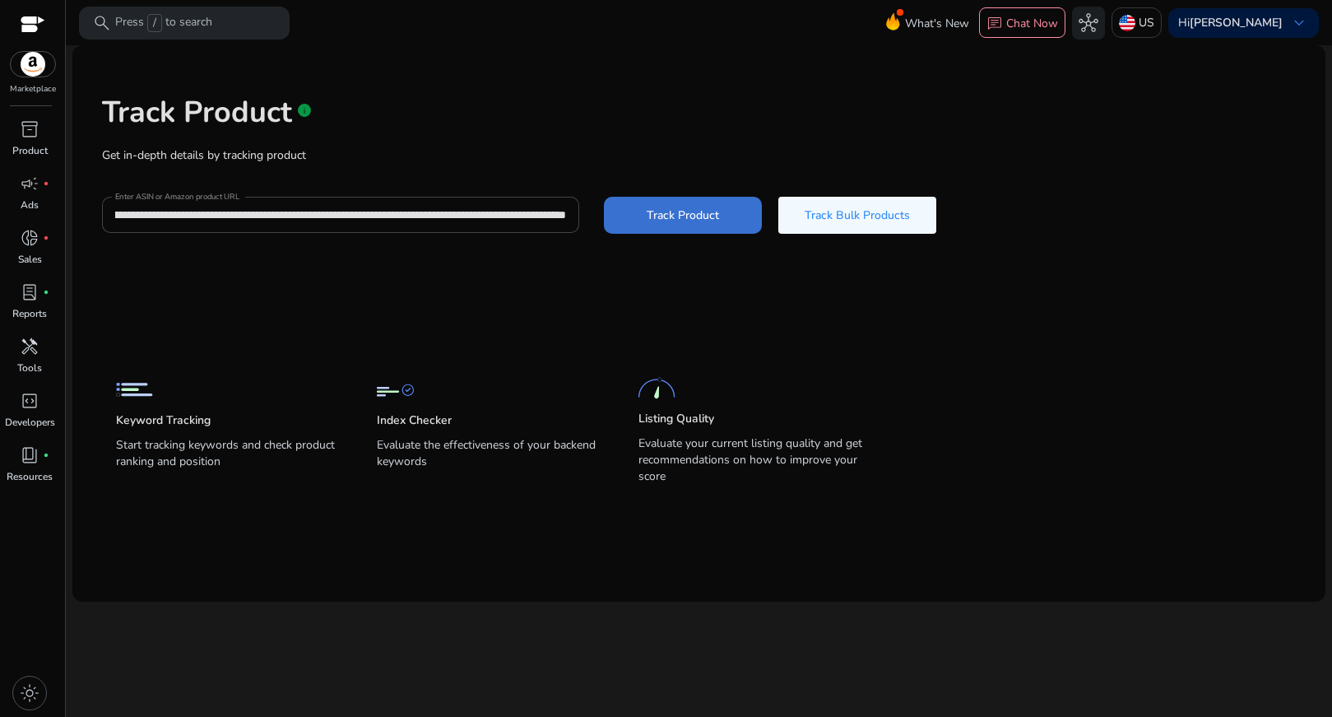
click at [693, 221] on span "Track Product" at bounding box center [683, 215] width 72 height 17
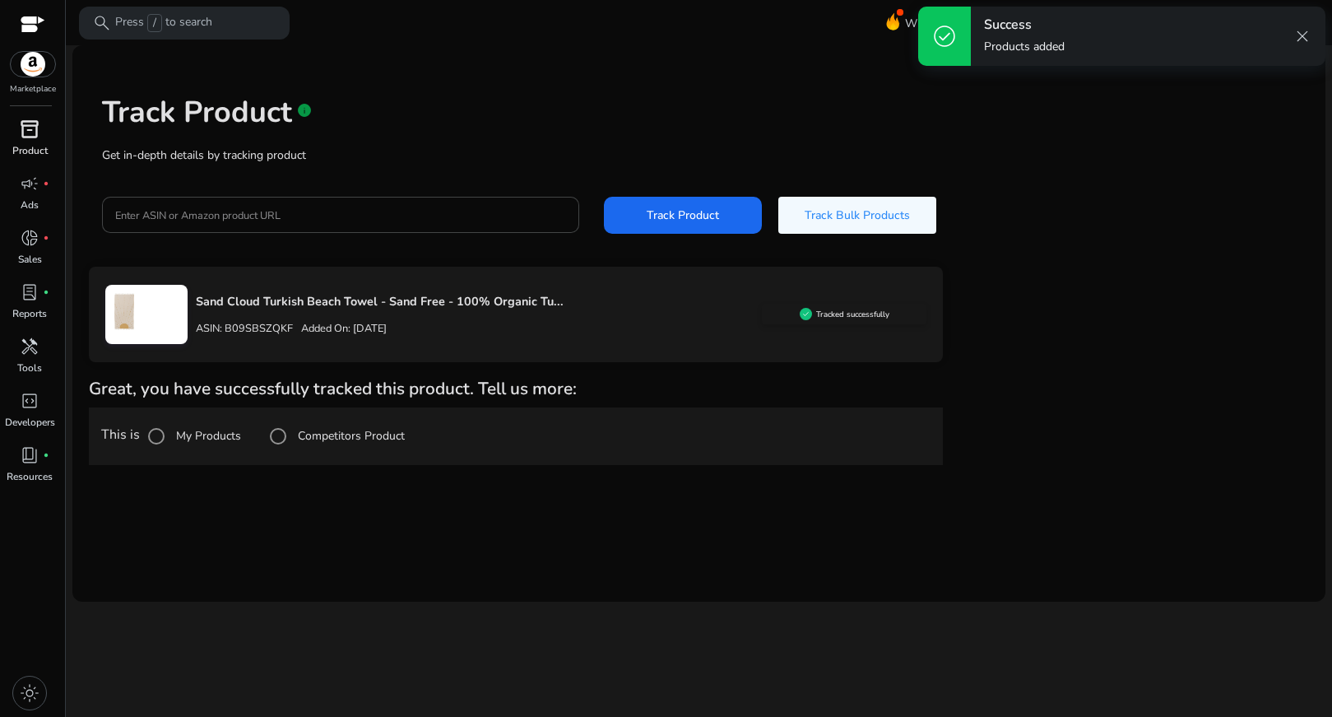
click at [48, 130] on div "inventory_2" at bounding box center [30, 129] width 46 height 26
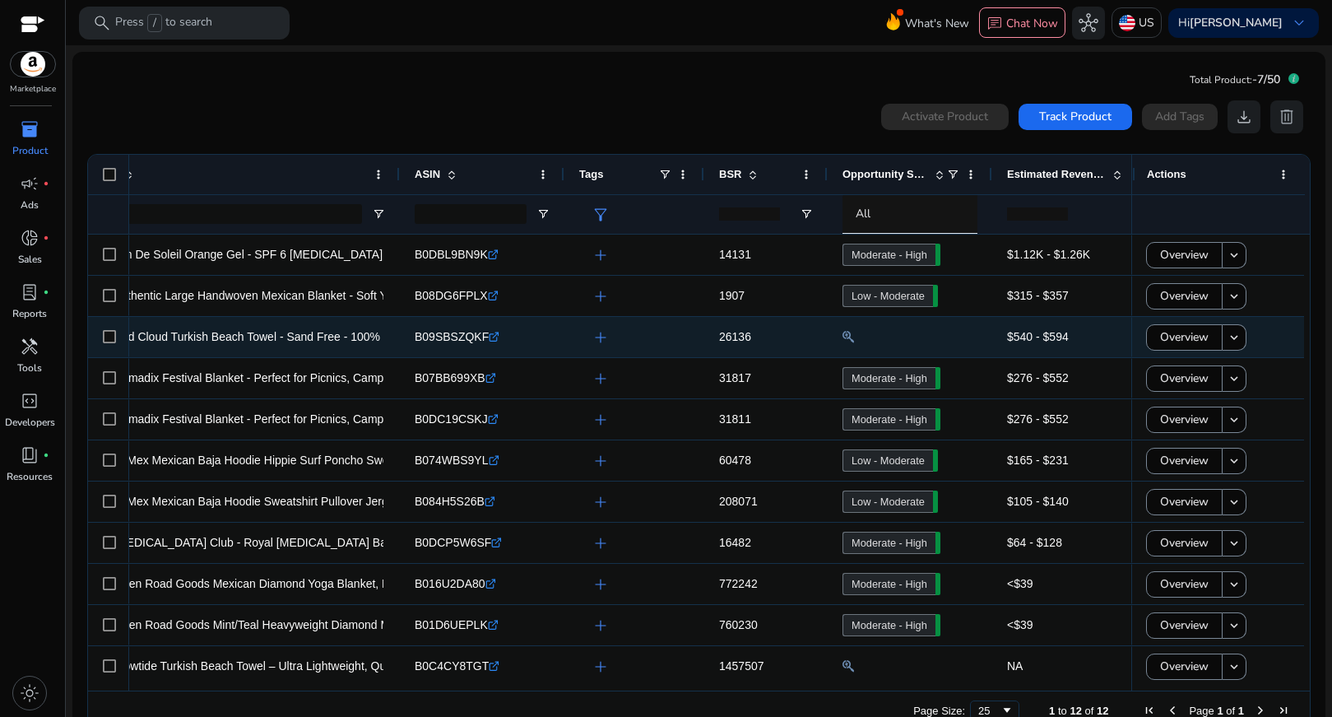
scroll to position [0, 110]
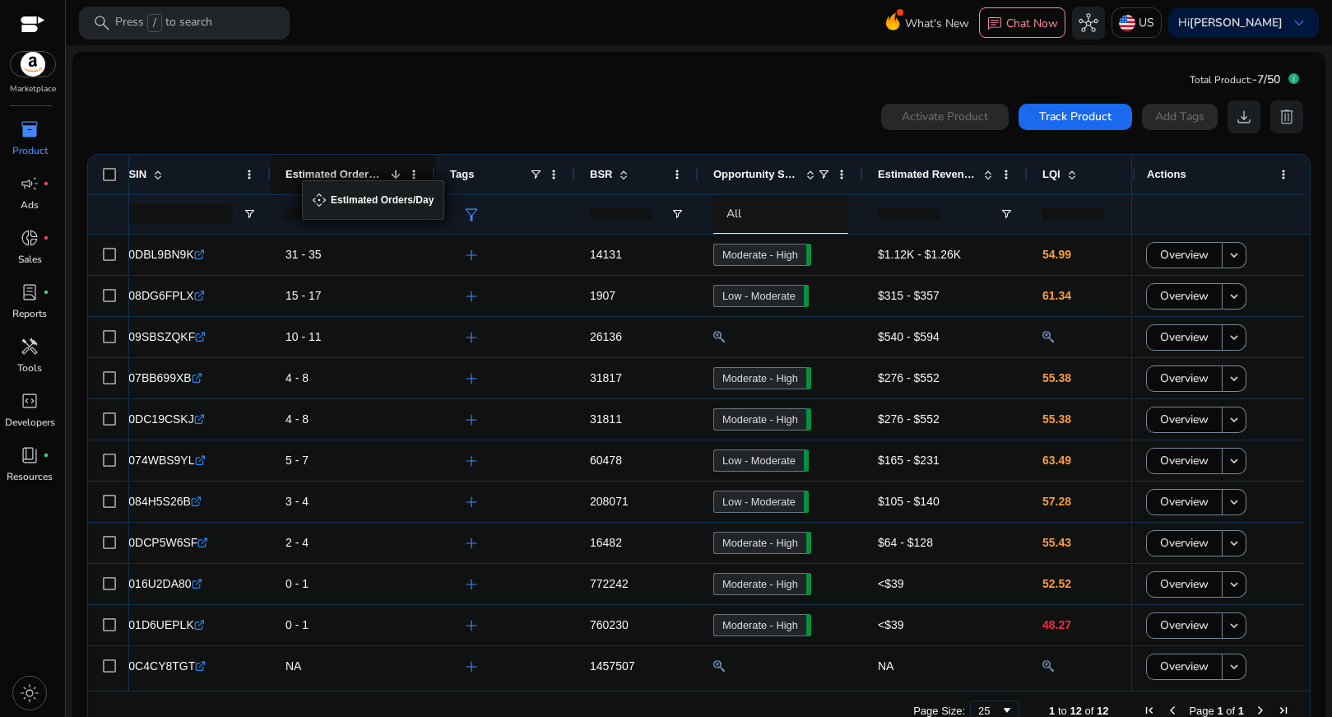
drag, startPoint x: 951, startPoint y: 174, endPoint x: 310, endPoint y: 190, distance: 640.5
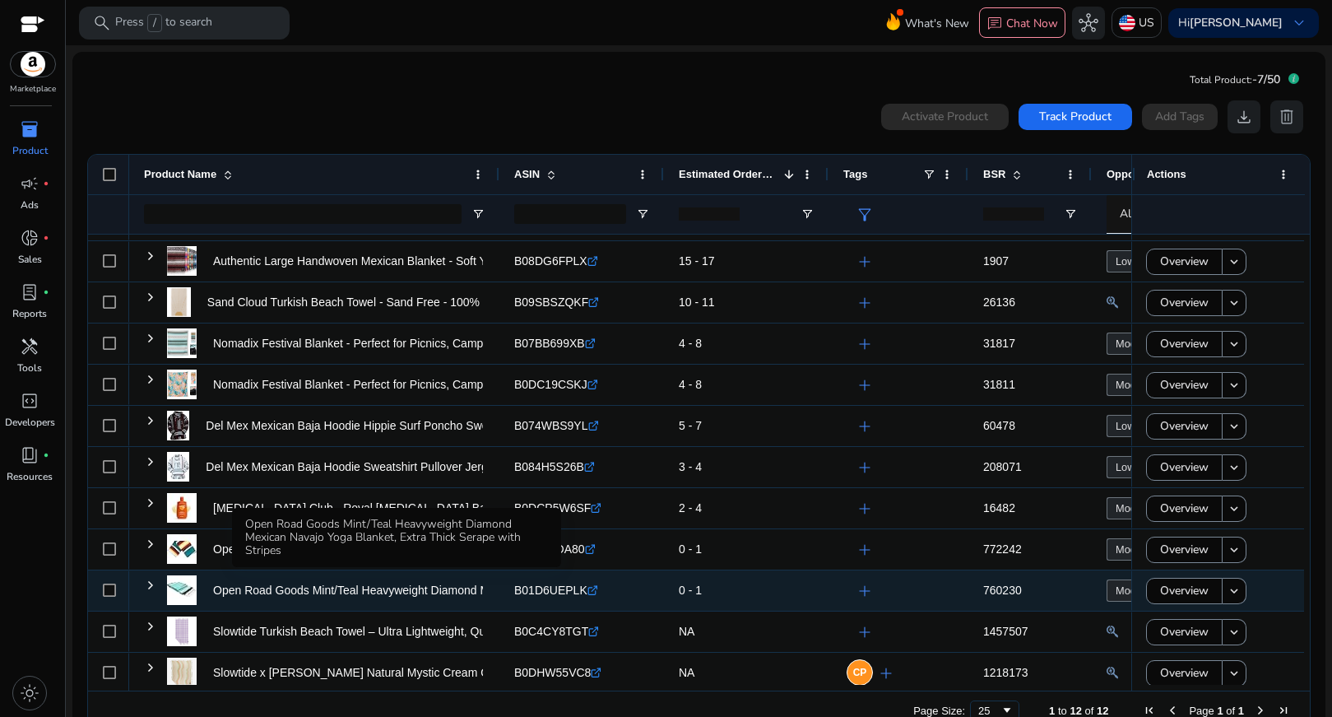
scroll to position [44, 0]
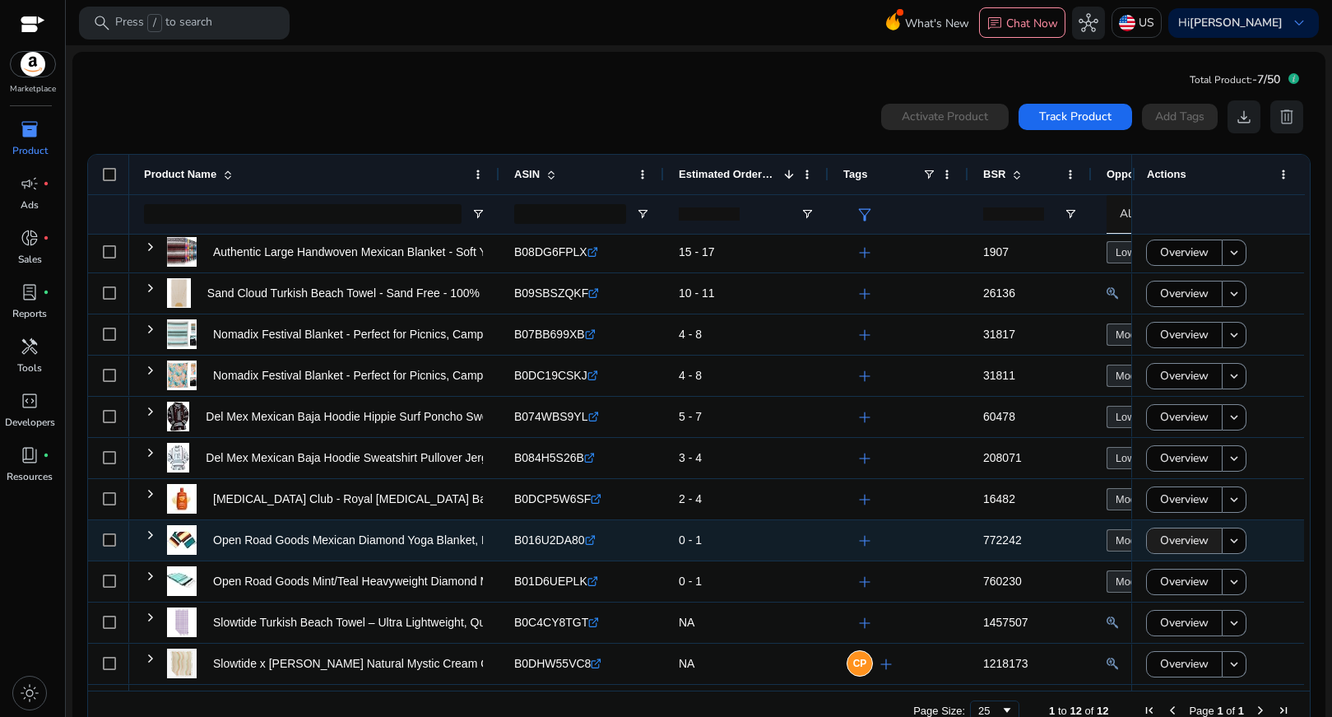
click at [1172, 537] on span "Overview" at bounding box center [1184, 540] width 49 height 34
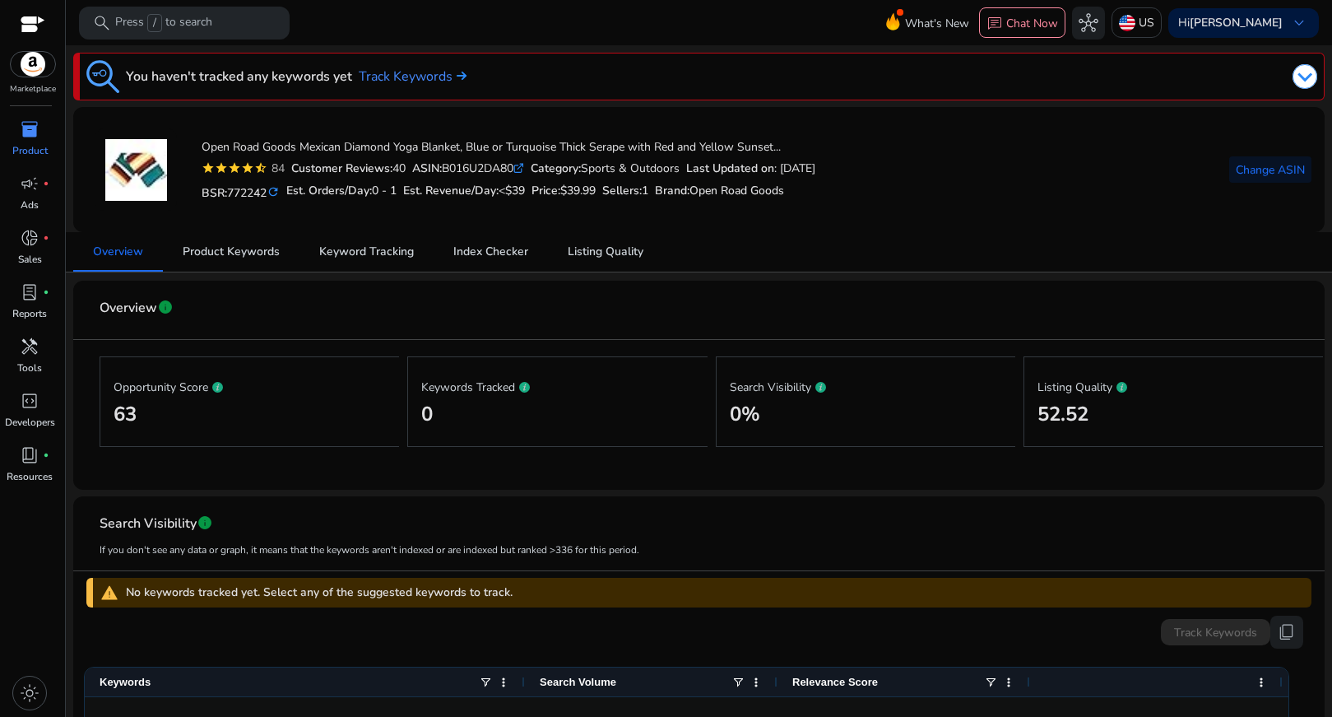
click at [44, 148] on p "Product" at bounding box center [29, 150] width 35 height 15
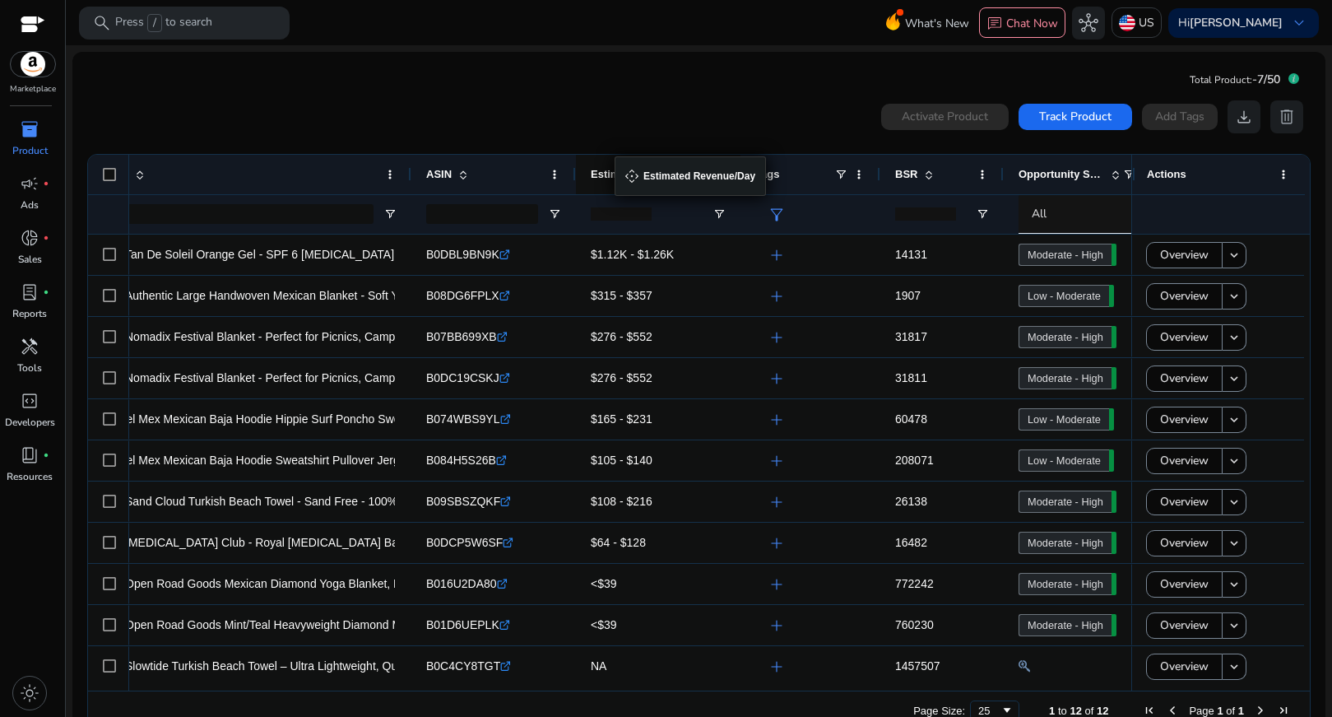
drag, startPoint x: 1020, startPoint y: 173, endPoint x: 623, endPoint y: 166, distance: 396.7
click at [623, 166] on div "Estimated Revenue/Day" at bounding box center [649, 174] width 117 height 31
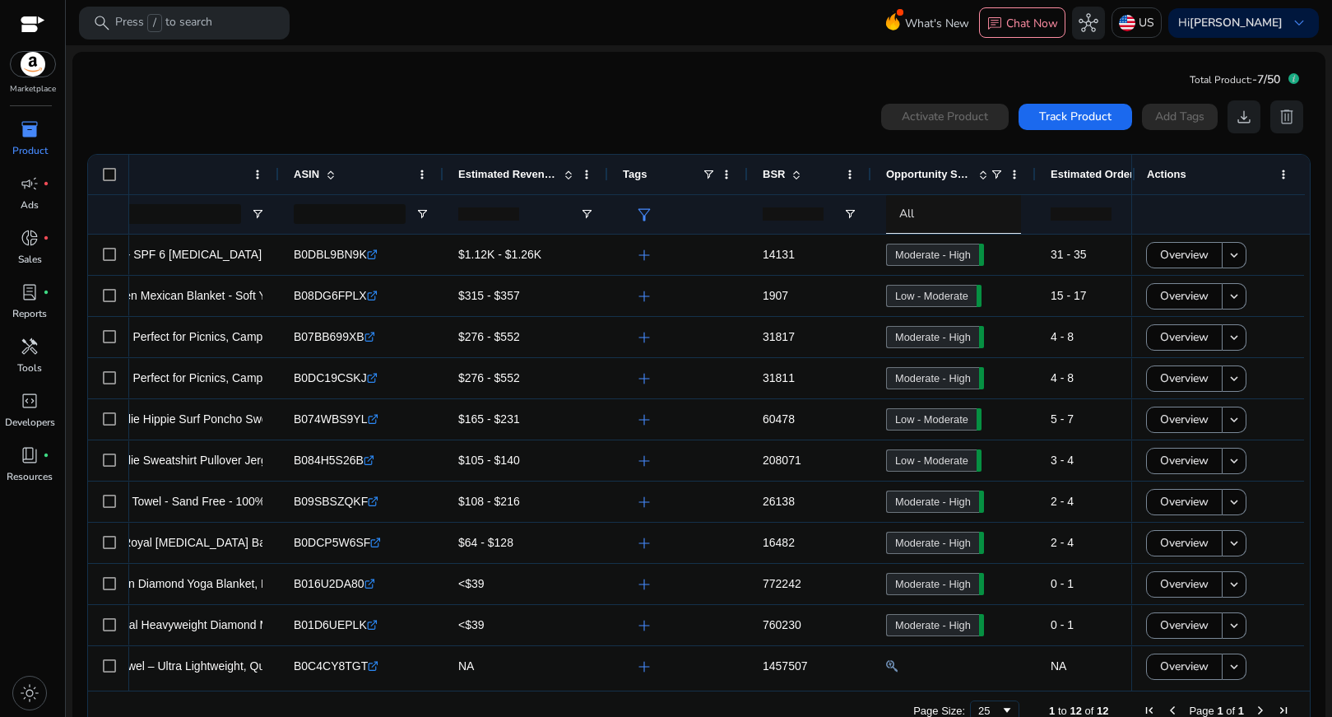
scroll to position [0, 230]
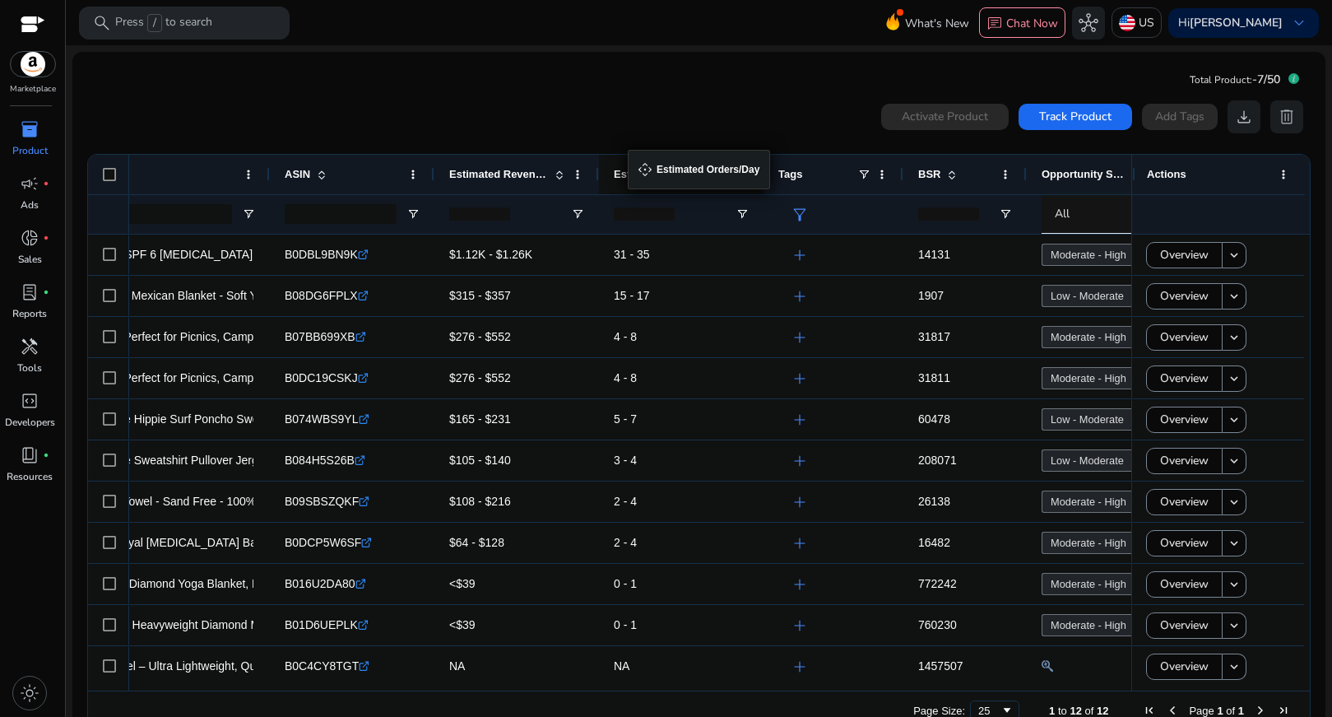
drag, startPoint x: 1058, startPoint y: 165, endPoint x: 636, endPoint y: 160, distance: 422.2
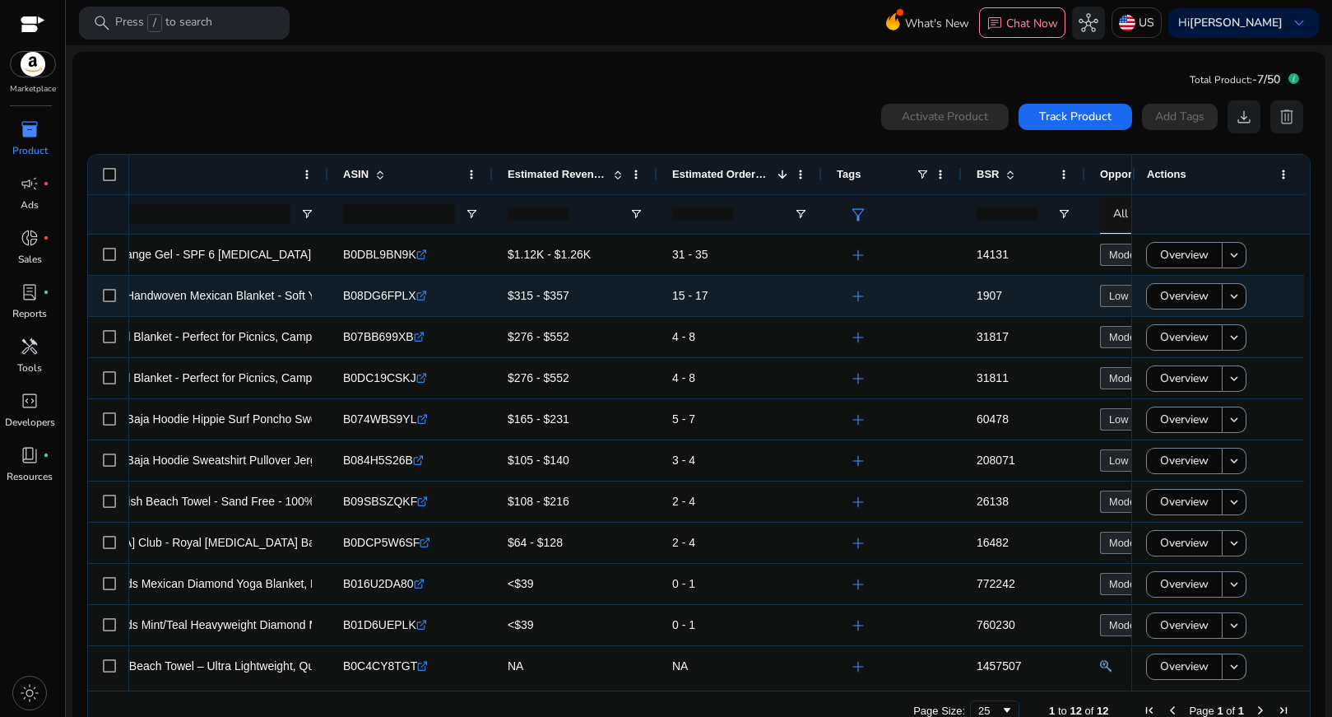
scroll to position [0, 85]
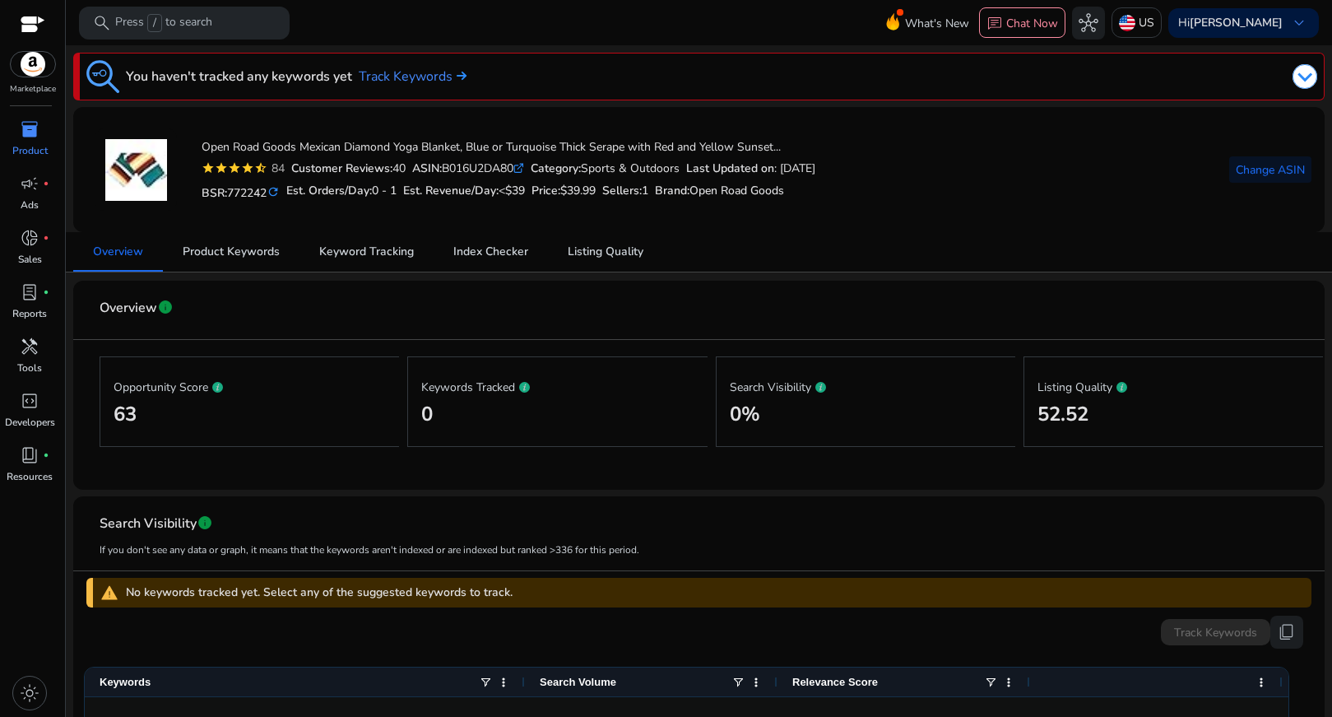
click at [23, 135] on span "inventory_2" at bounding box center [30, 129] width 20 height 20
